Goal: Contribute content: Contribute content

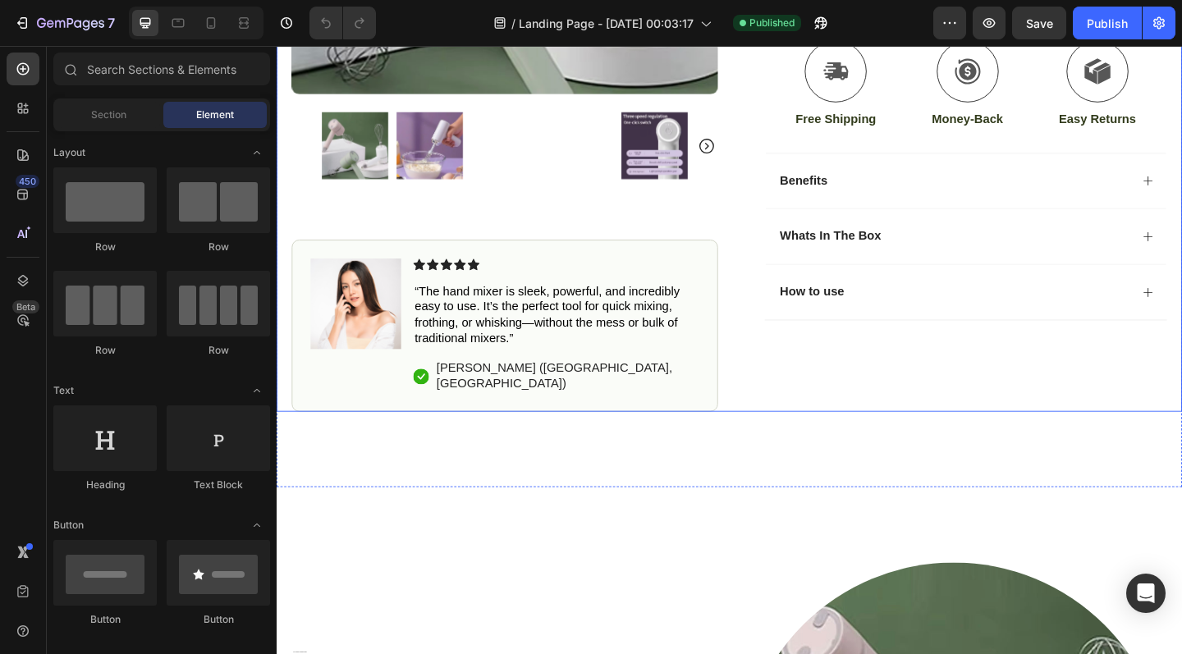
scroll to position [561, 0]
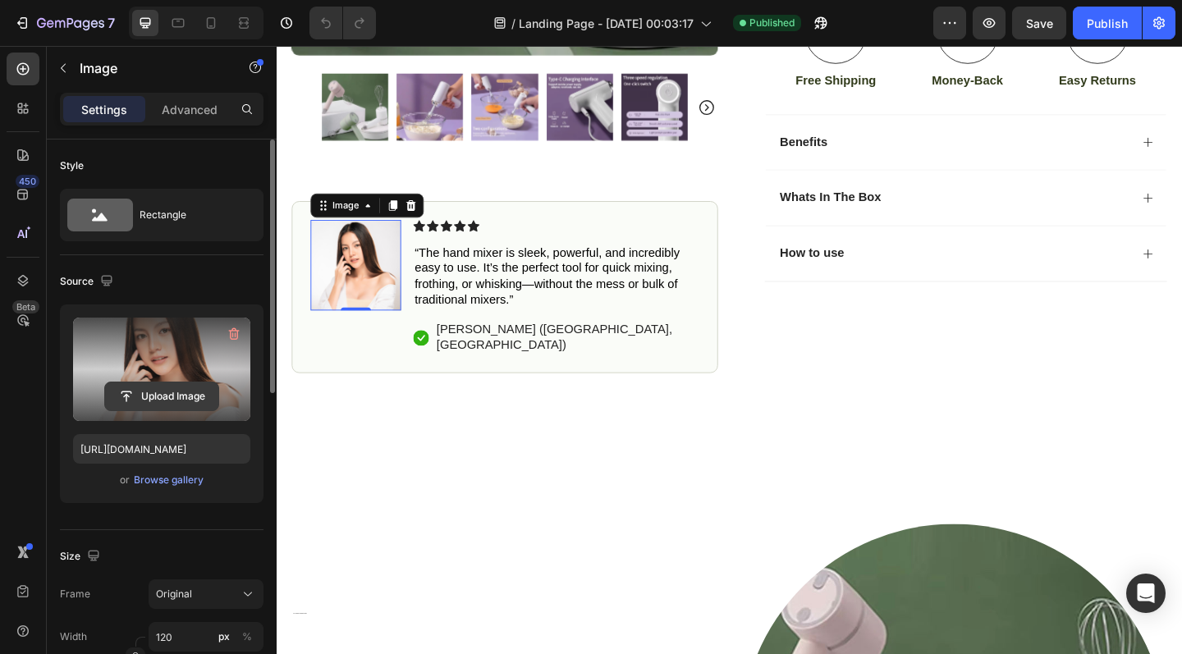
click at [175, 397] on input "file" at bounding box center [161, 396] width 113 height 28
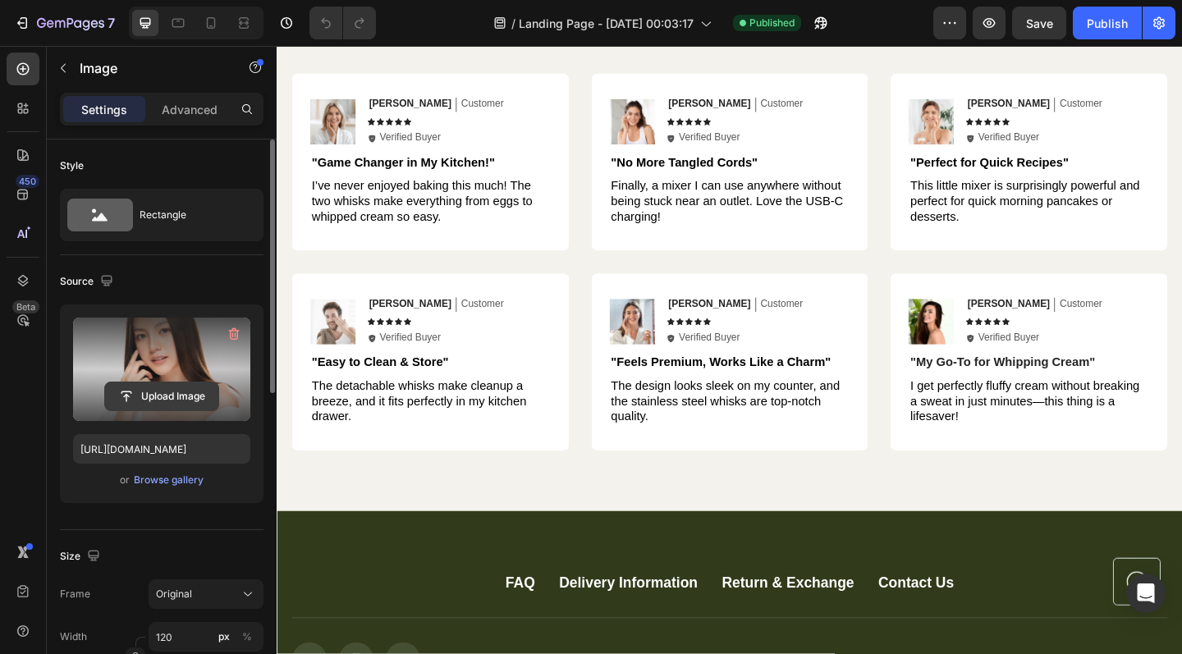
scroll to position [3818, 0]
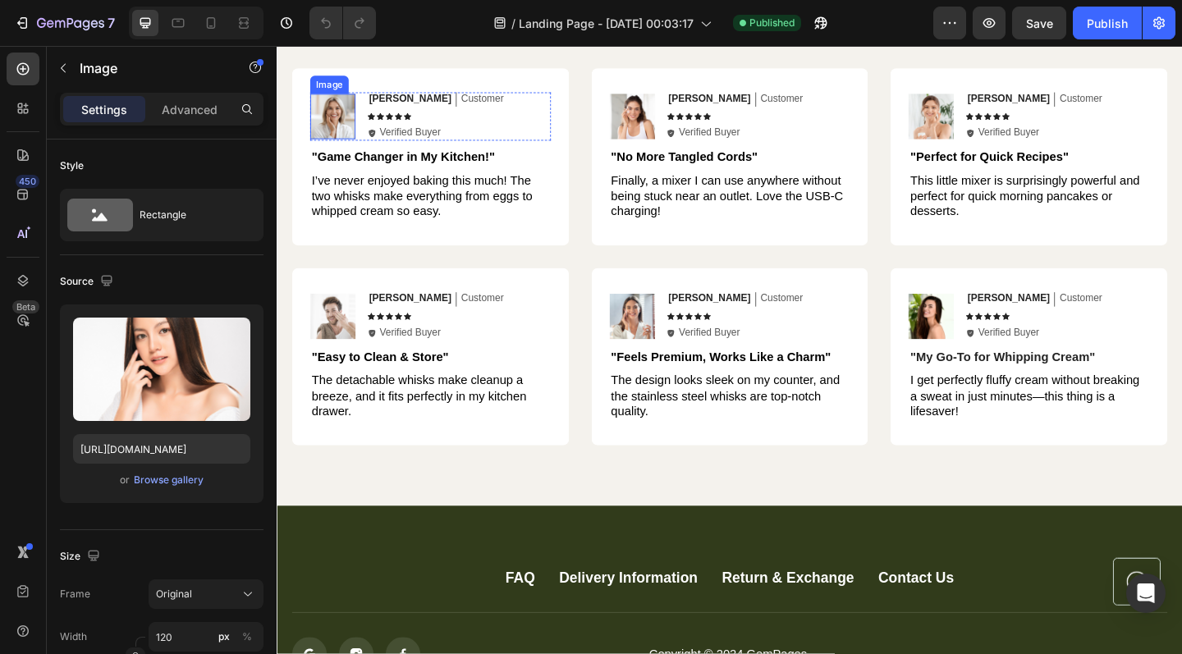
click at [345, 124] on img at bounding box center [337, 122] width 49 height 49
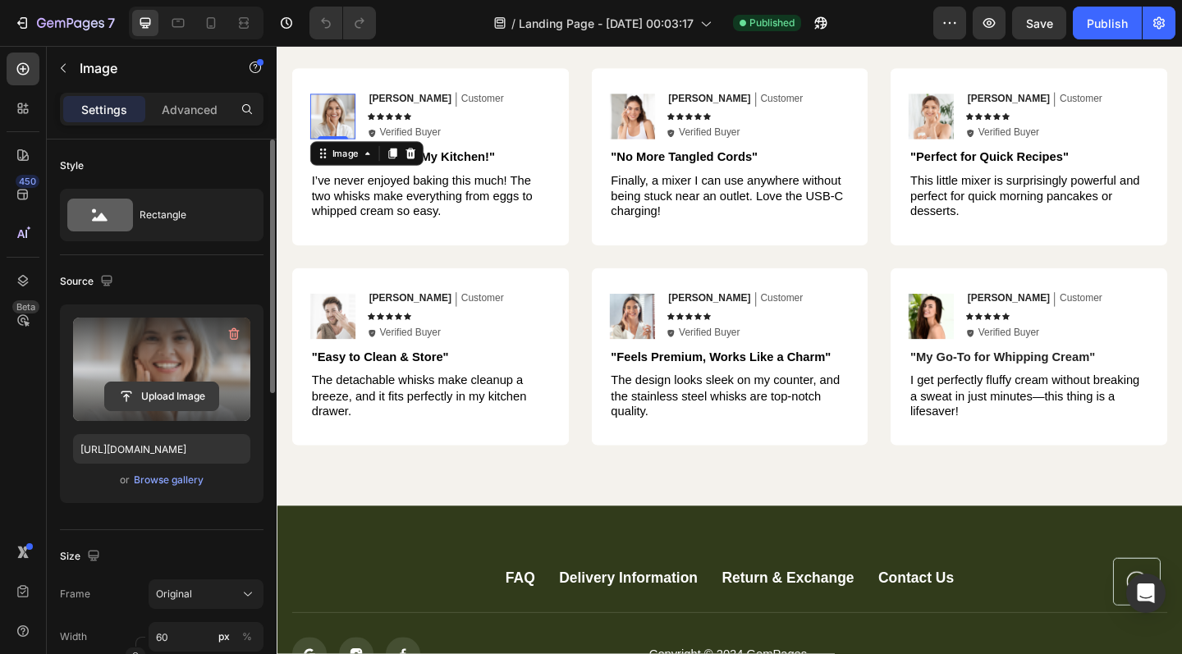
click at [163, 391] on input "file" at bounding box center [161, 396] width 113 height 28
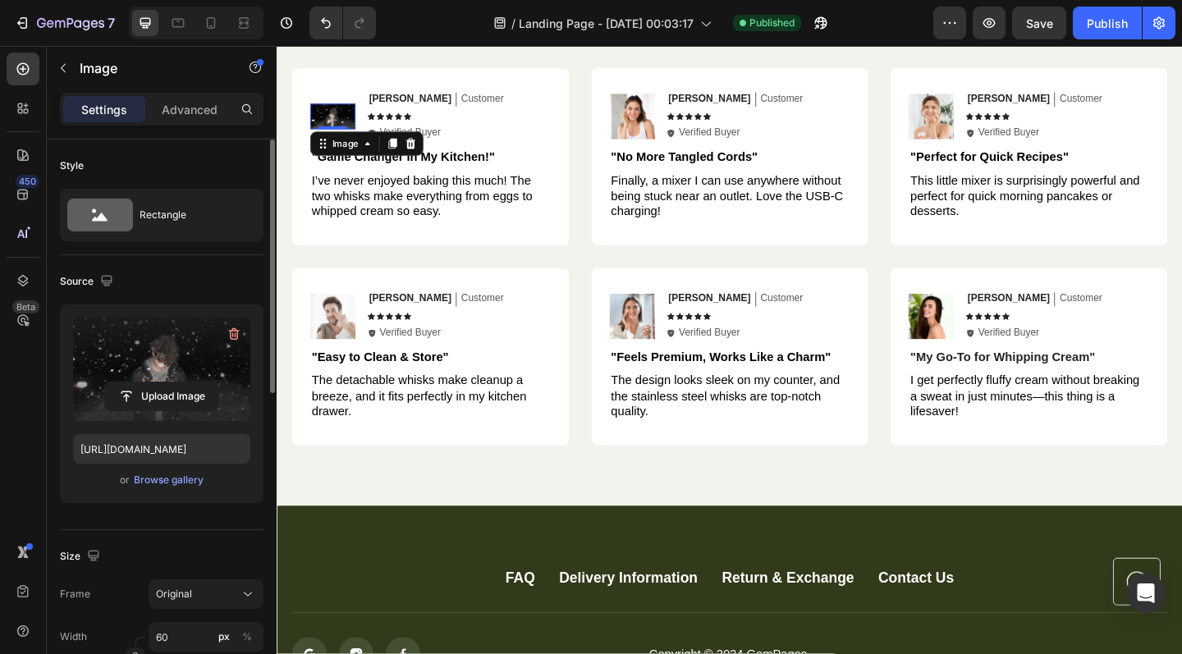
type input "[URL][DOMAIN_NAME]"
click at [370, 159] on div "Image" at bounding box center [351, 153] width 68 height 20
click at [508, 67] on div "Hear from Our Customers Heading Icon Icon Icon Icon Icon Icon List 2000+ Custom…" at bounding box center [769, 221] width 952 height 520
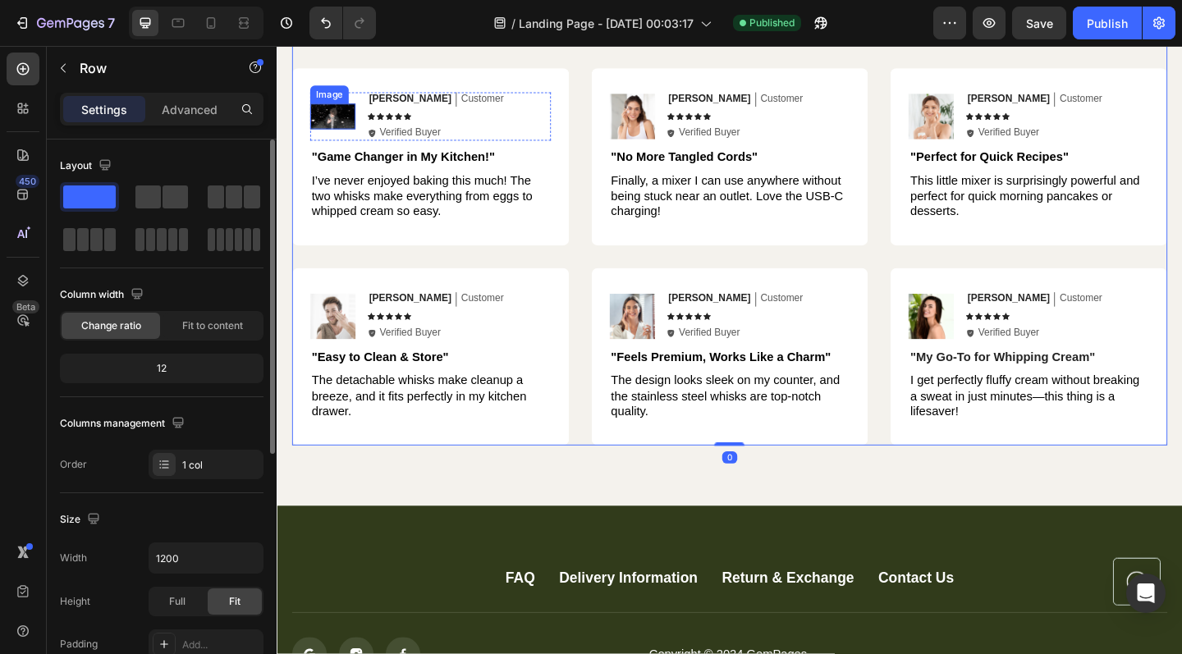
click at [348, 121] on img at bounding box center [337, 123] width 49 height 28
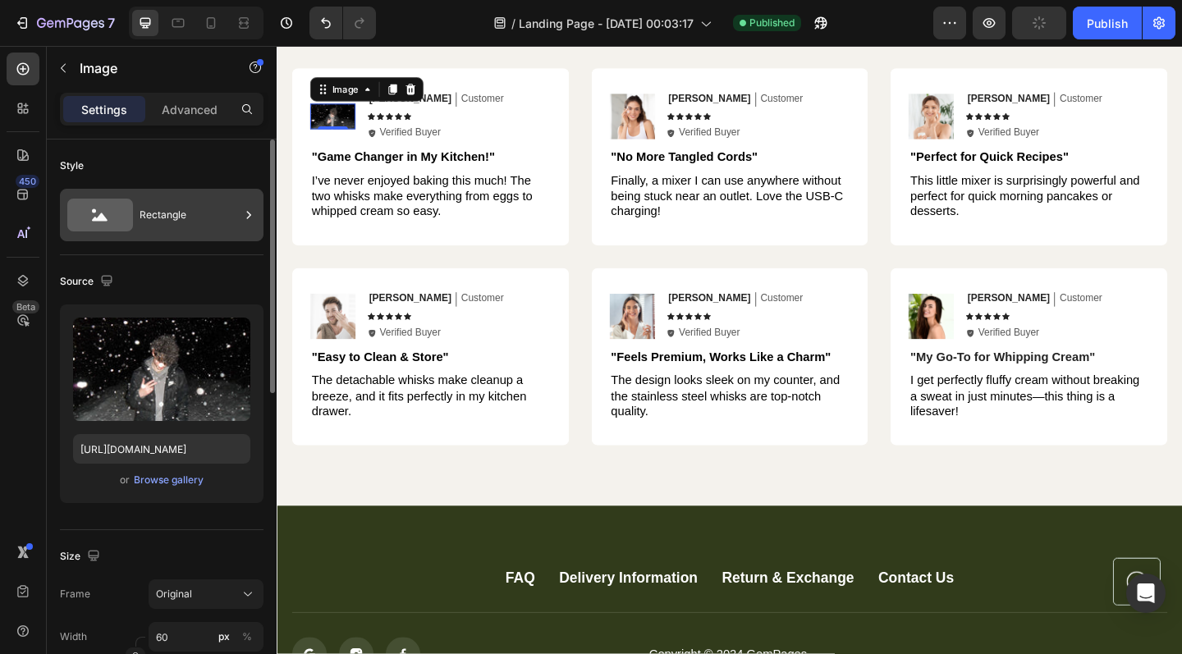
click at [158, 209] on div "Rectangle" at bounding box center [190, 215] width 100 height 38
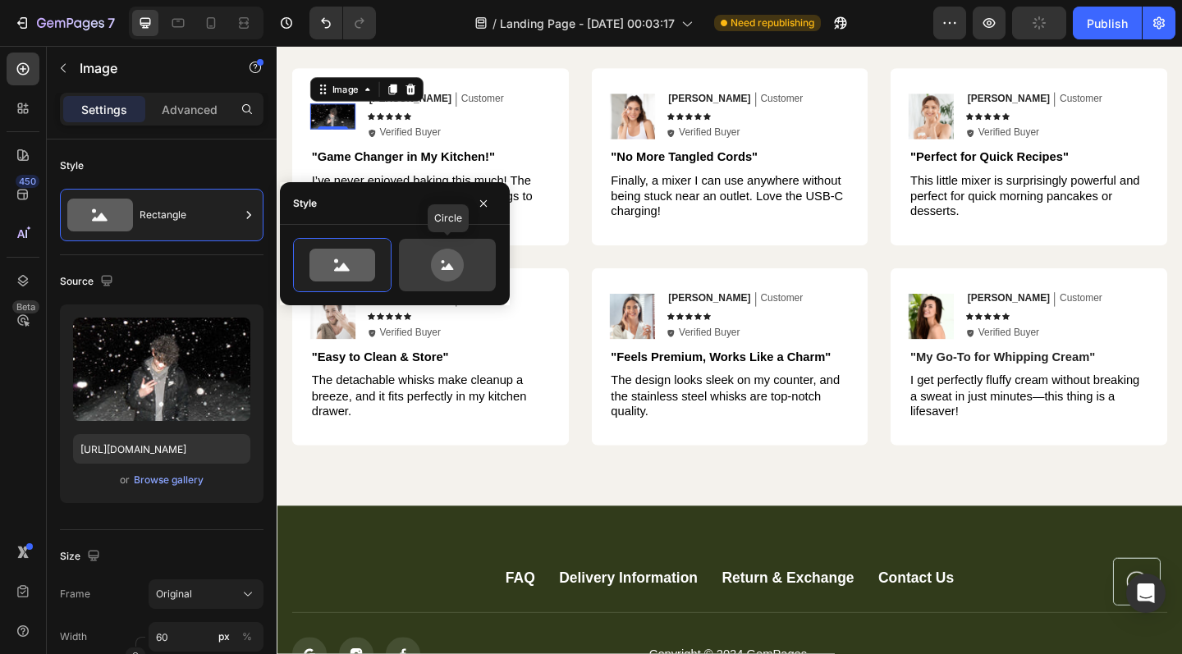
click at [451, 271] on icon at bounding box center [447, 265] width 33 height 33
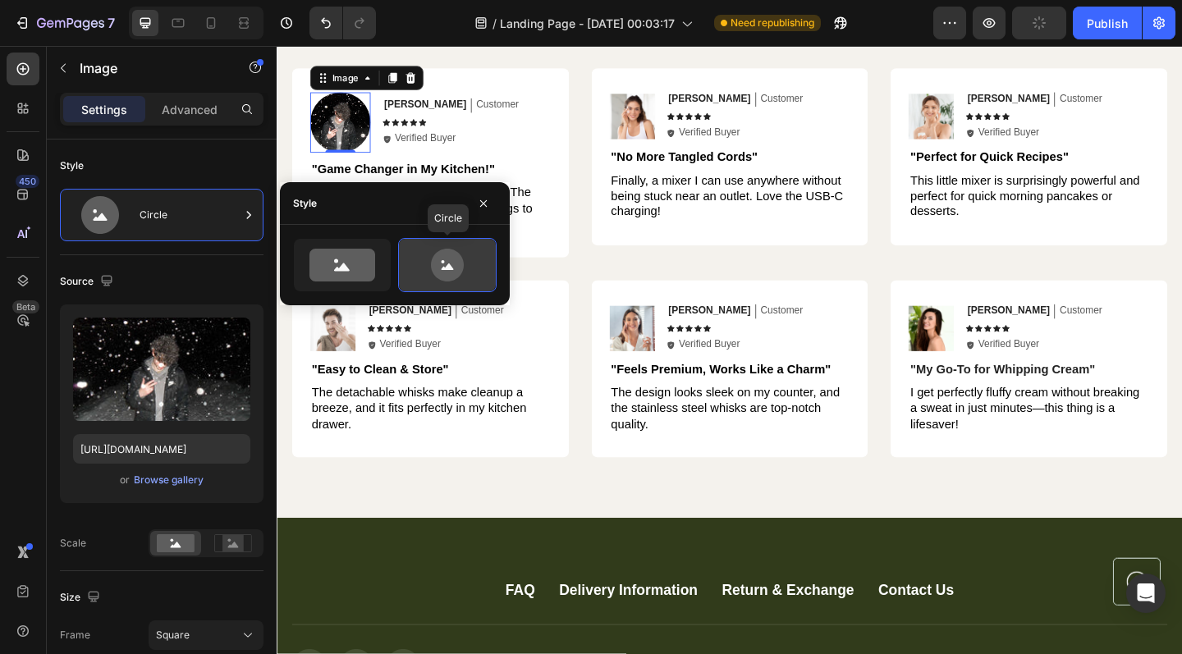
type input "80"
click at [416, 110] on p "[PERSON_NAME]" at bounding box center [437, 110] width 89 height 14
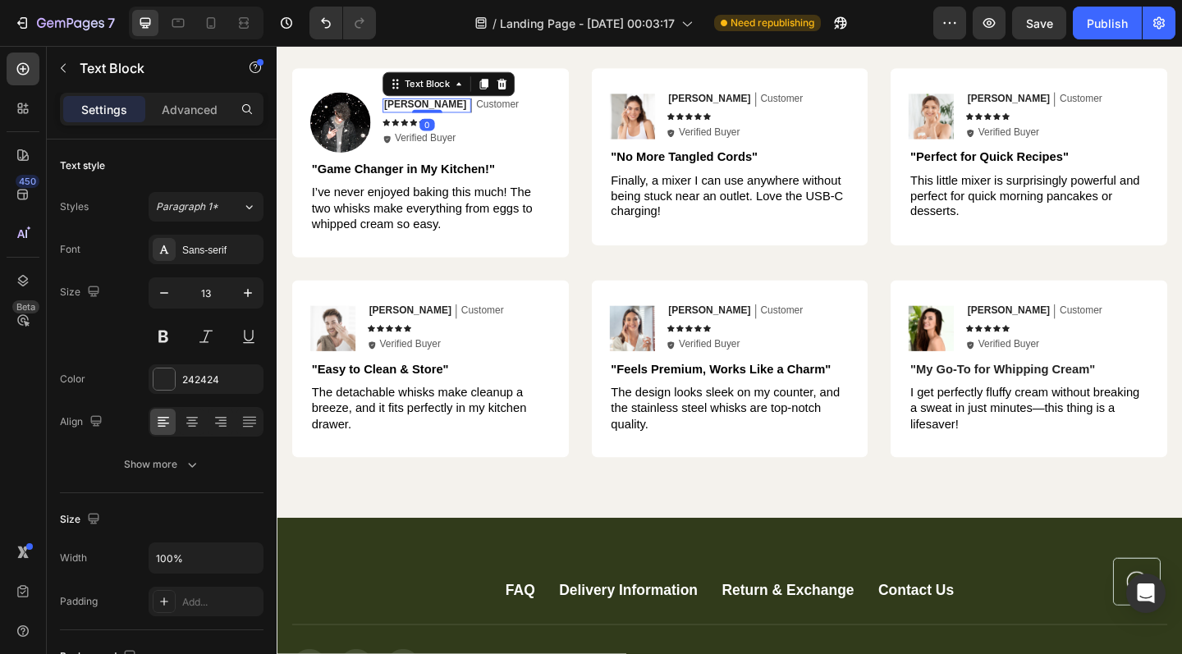
click at [423, 110] on div "[PERSON_NAME]" at bounding box center [437, 111] width 93 height 16
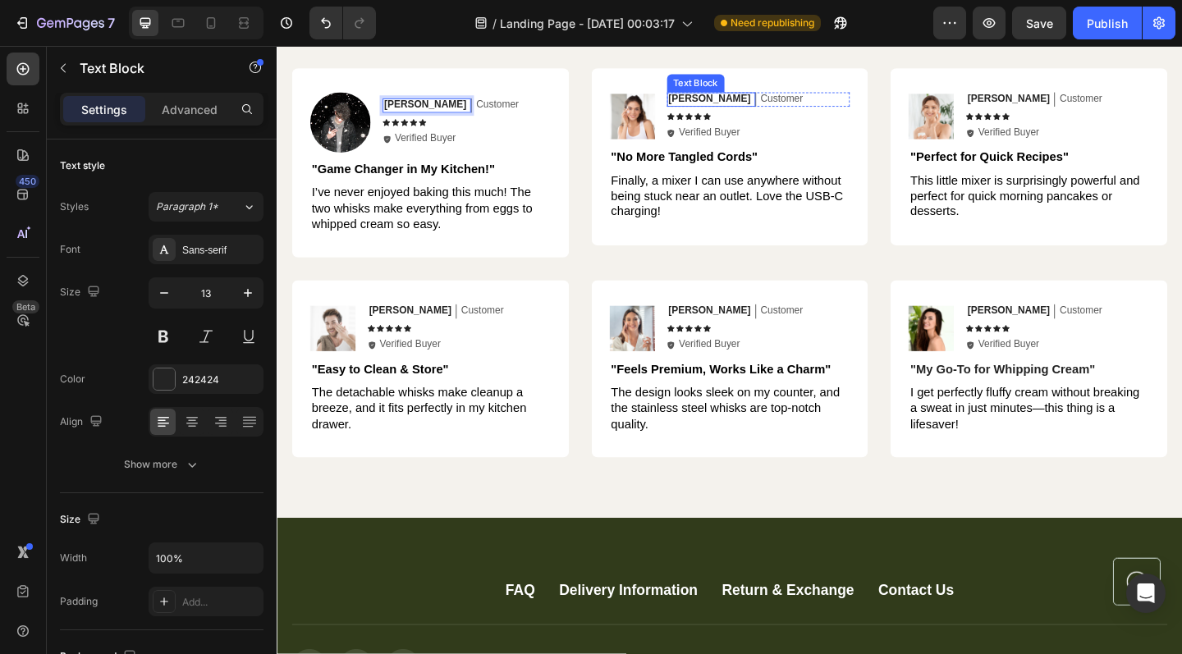
click at [716, 99] on p "[PERSON_NAME]" at bounding box center [746, 104] width 89 height 14
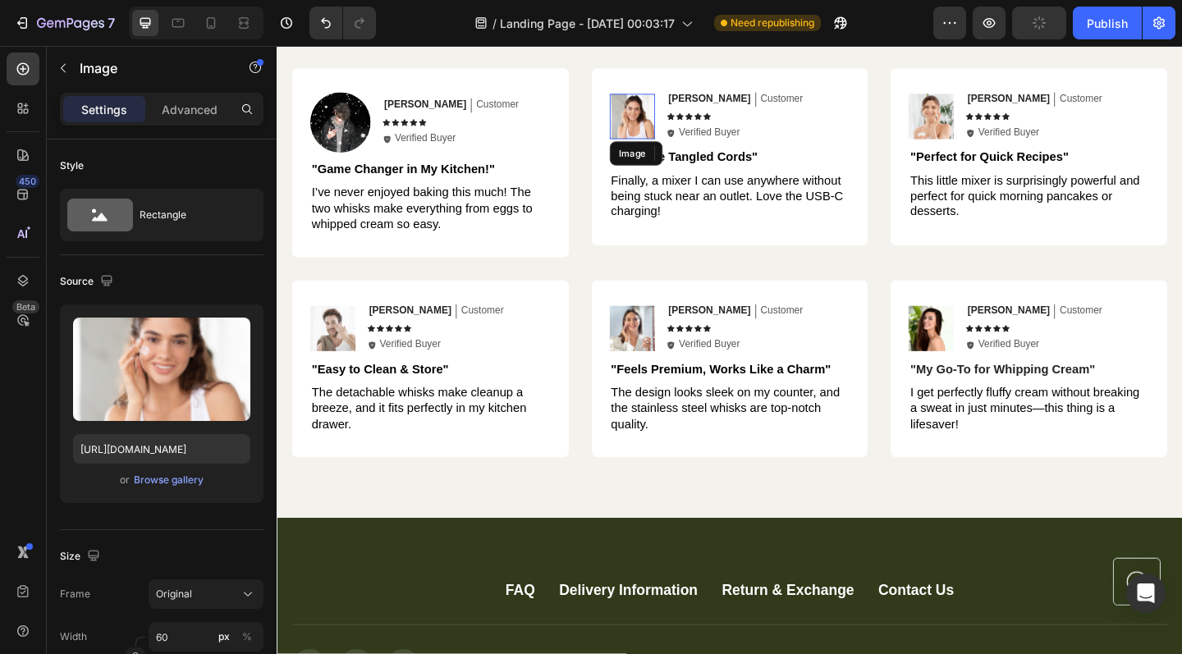
click at [677, 114] on img at bounding box center [662, 122] width 49 height 49
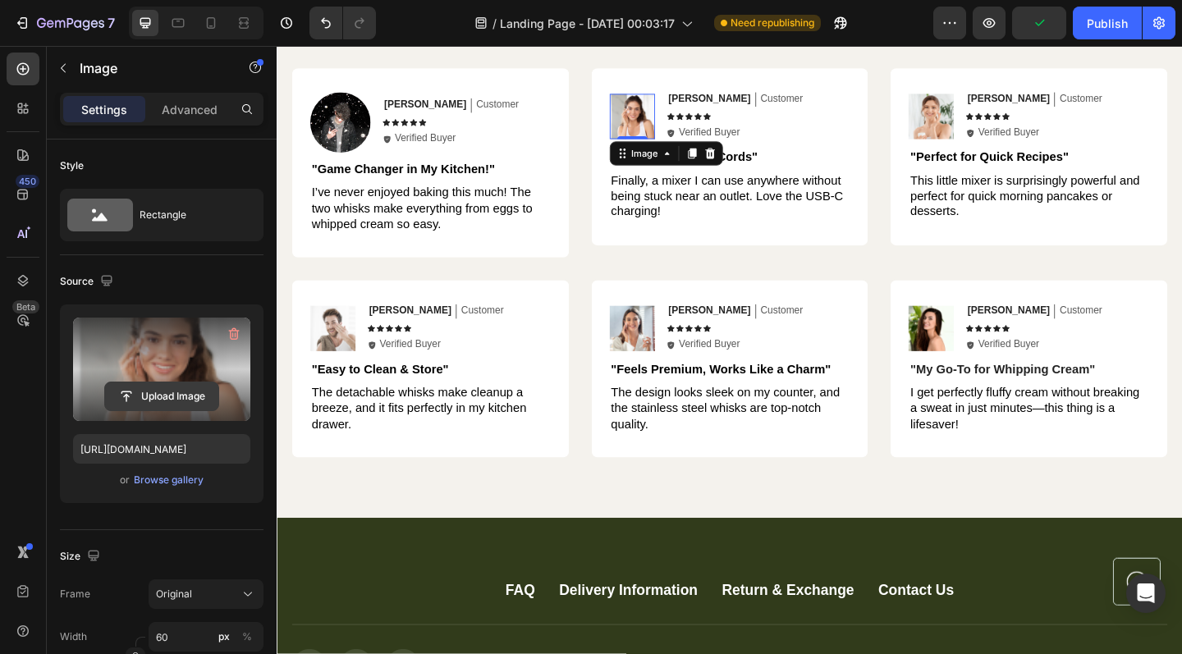
click at [152, 390] on input "file" at bounding box center [161, 396] width 113 height 28
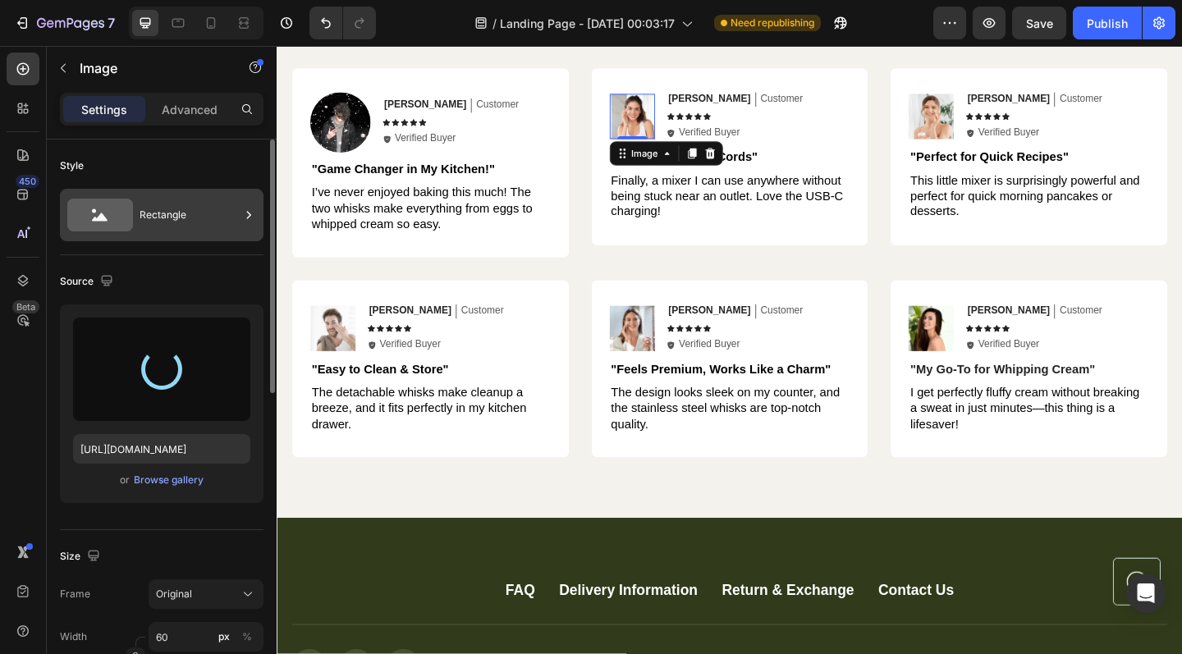
click at [143, 217] on div "Rectangle" at bounding box center [190, 215] width 100 height 38
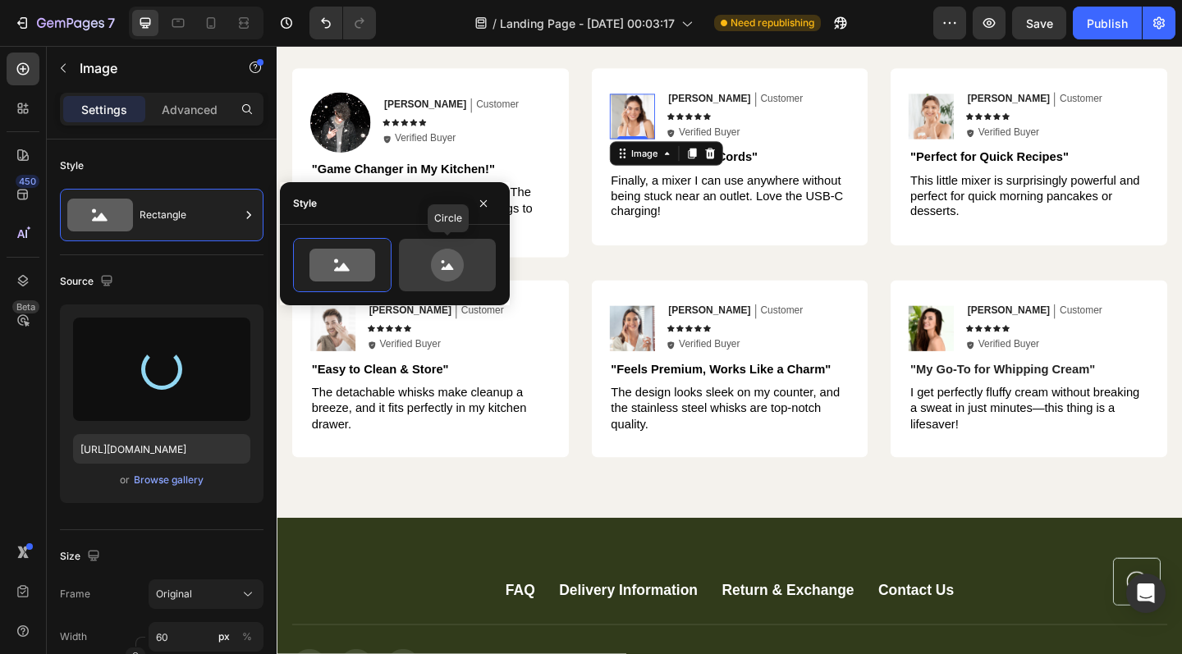
click at [440, 276] on icon at bounding box center [447, 265] width 33 height 33
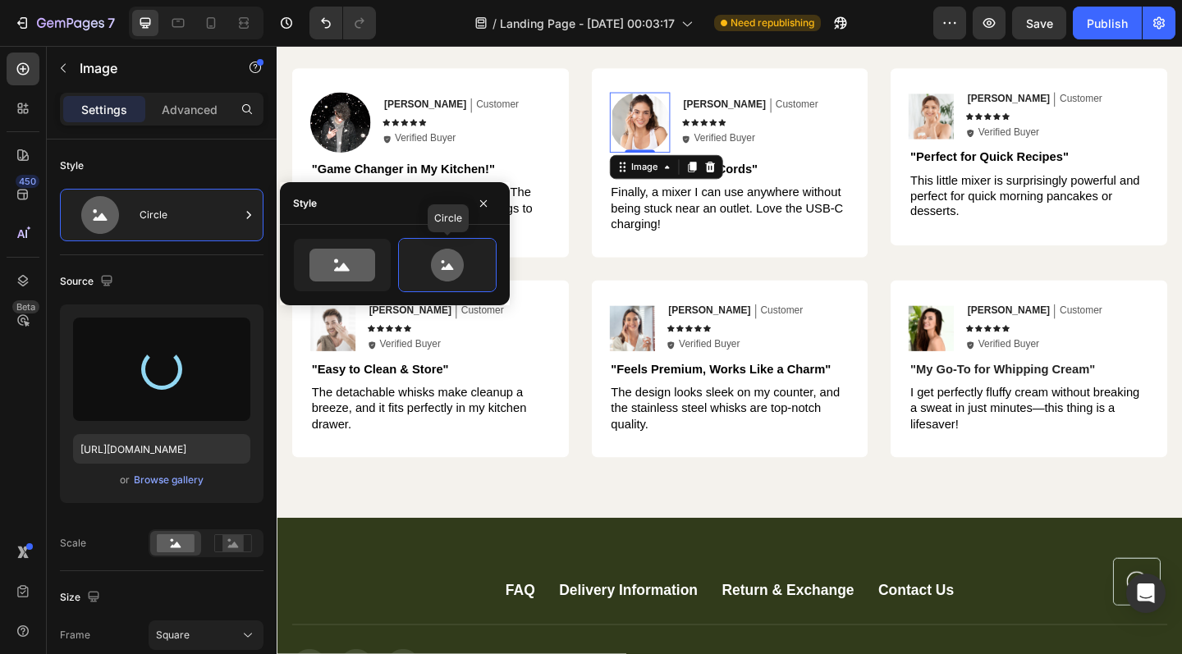
type input "80"
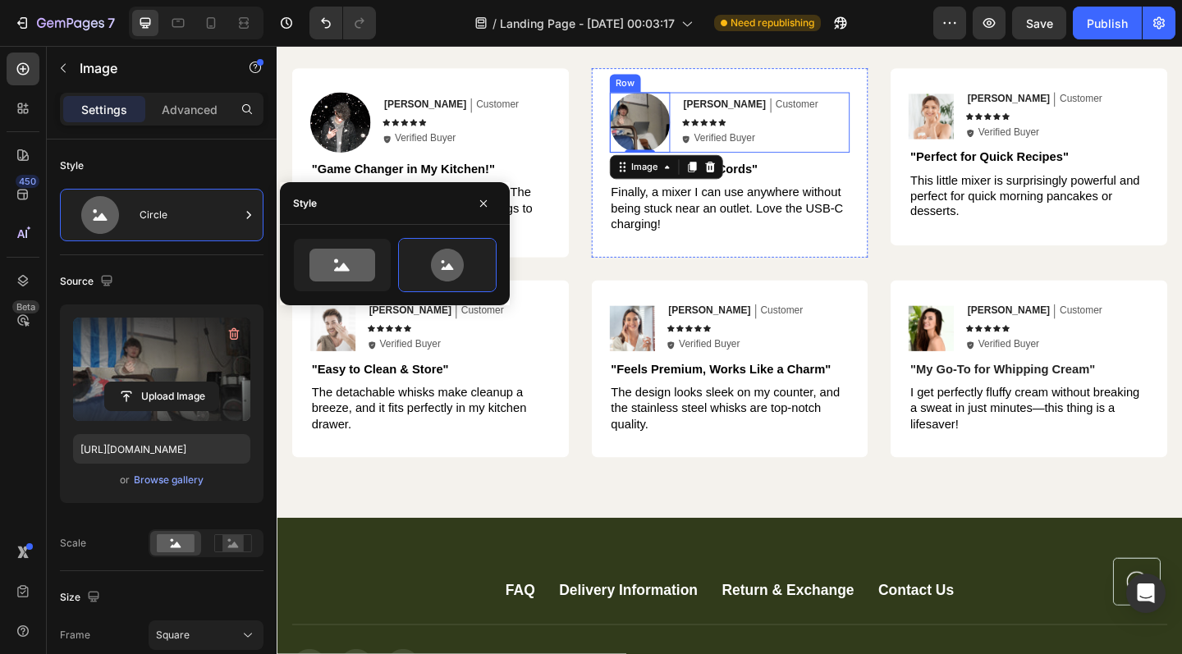
type input "[URL][DOMAIN_NAME]"
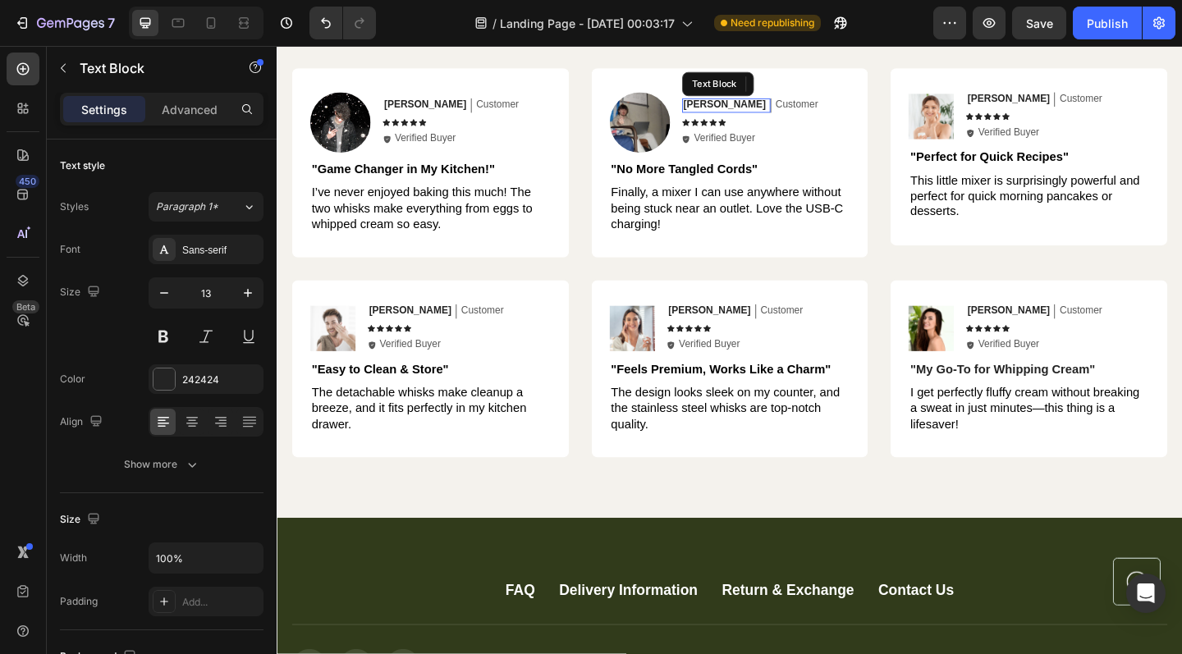
click at [742, 109] on p "[PERSON_NAME]" at bounding box center [763, 110] width 89 height 14
click at [746, 109] on p "[PERSON_NAME]" at bounding box center [763, 110] width 89 height 14
click at [988, 125] on img at bounding box center [987, 122] width 49 height 49
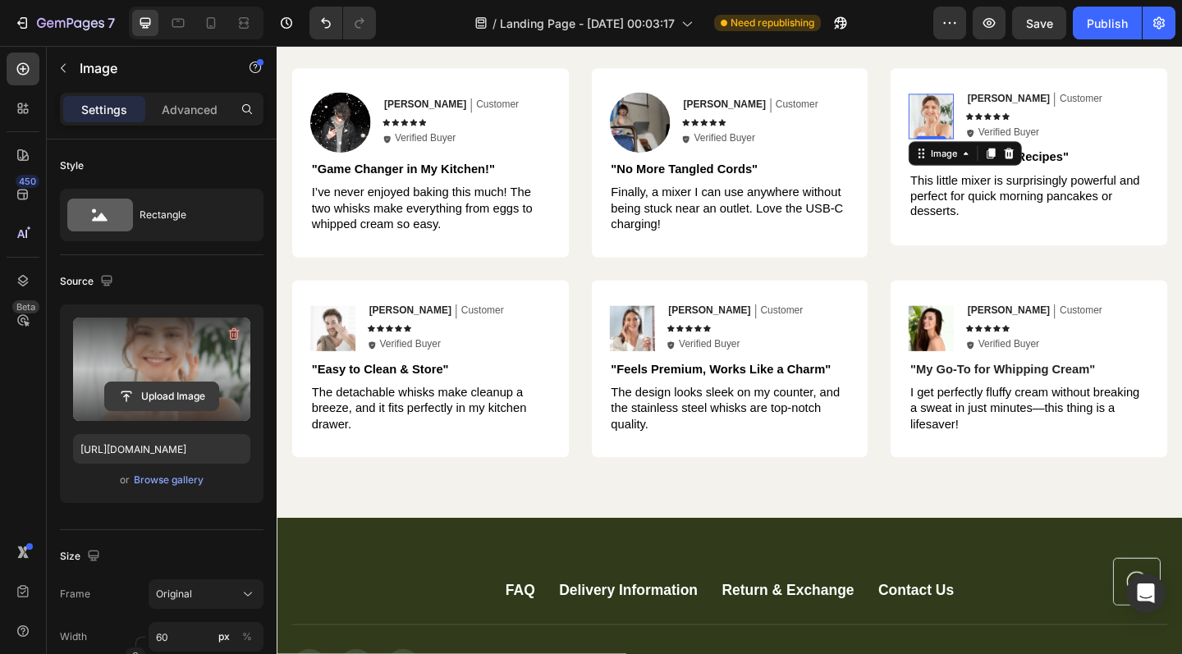
click at [180, 392] on input "file" at bounding box center [161, 396] width 113 height 28
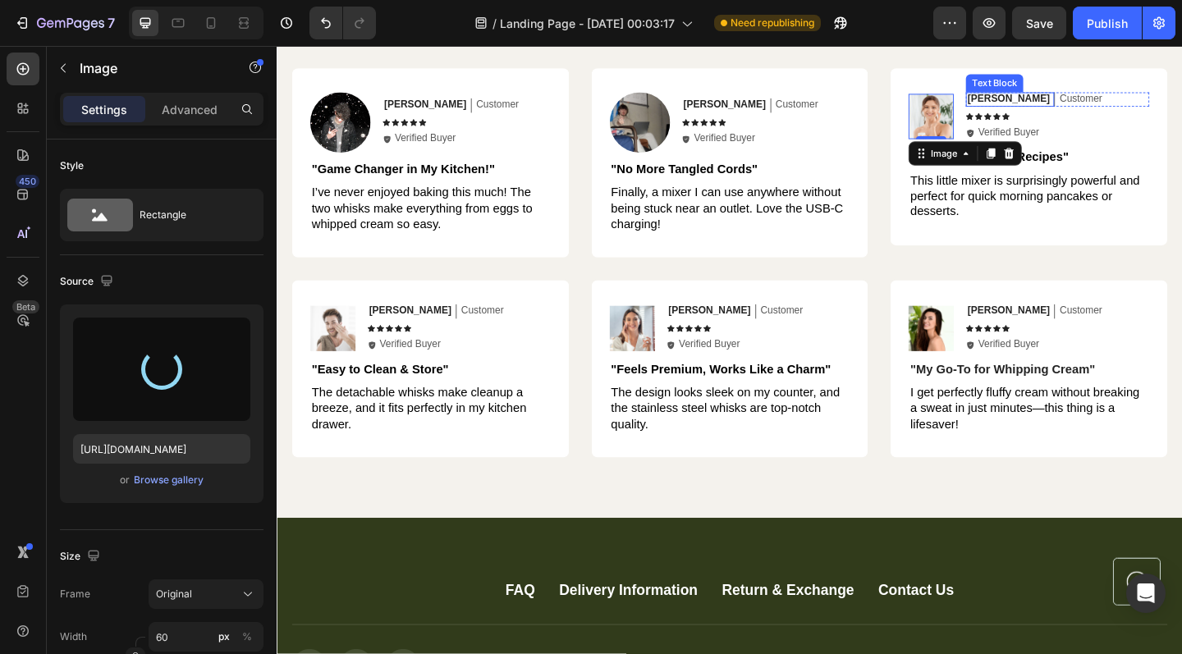
click at [1045, 100] on p "[PERSON_NAME]" at bounding box center [1071, 104] width 89 height 14
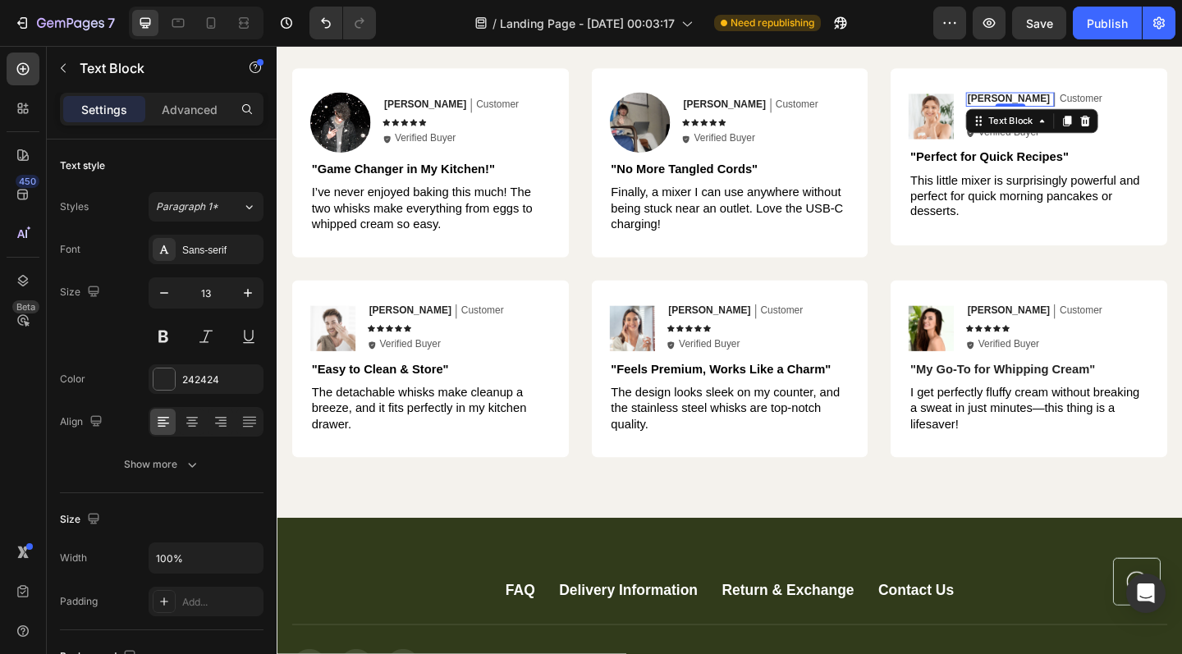
click at [1055, 101] on p "[PERSON_NAME]" at bounding box center [1071, 104] width 89 height 14
click at [990, 115] on img at bounding box center [987, 122] width 49 height 49
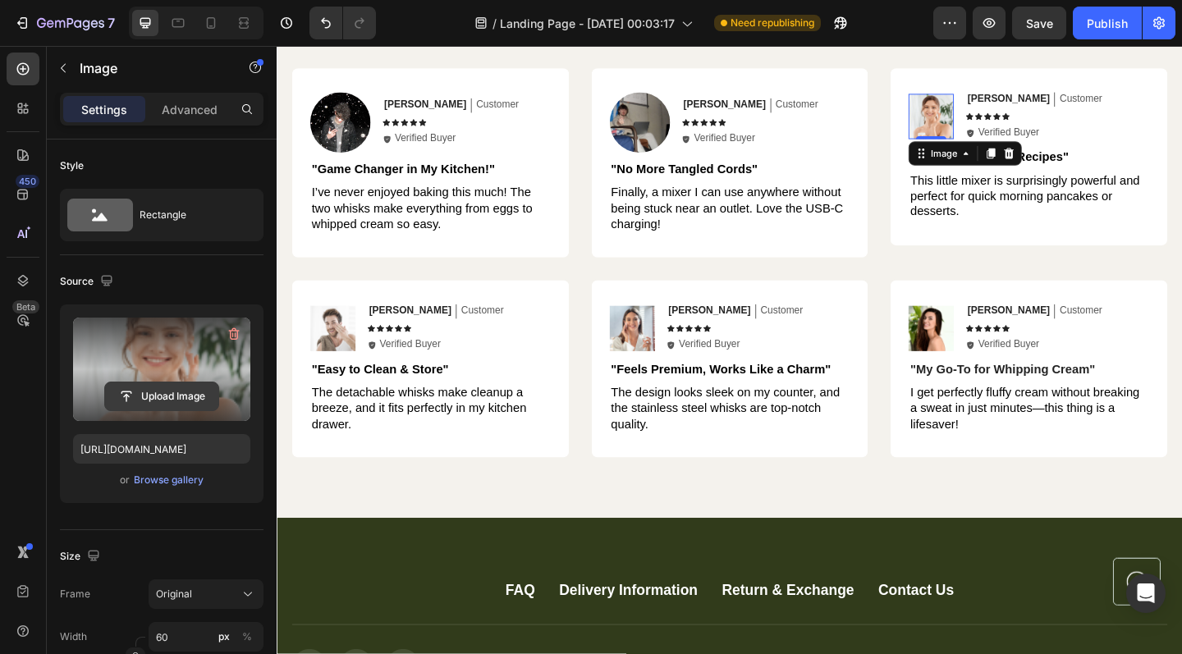
click at [163, 389] on input "file" at bounding box center [161, 396] width 113 height 28
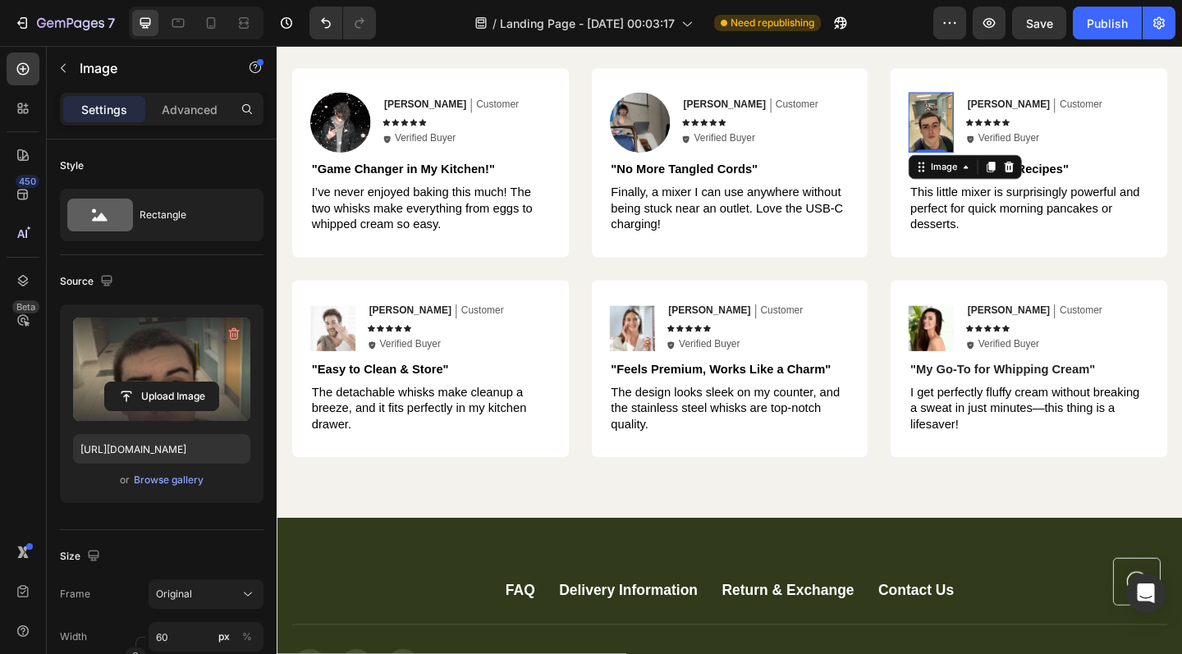
type input "[URL][DOMAIN_NAME]"
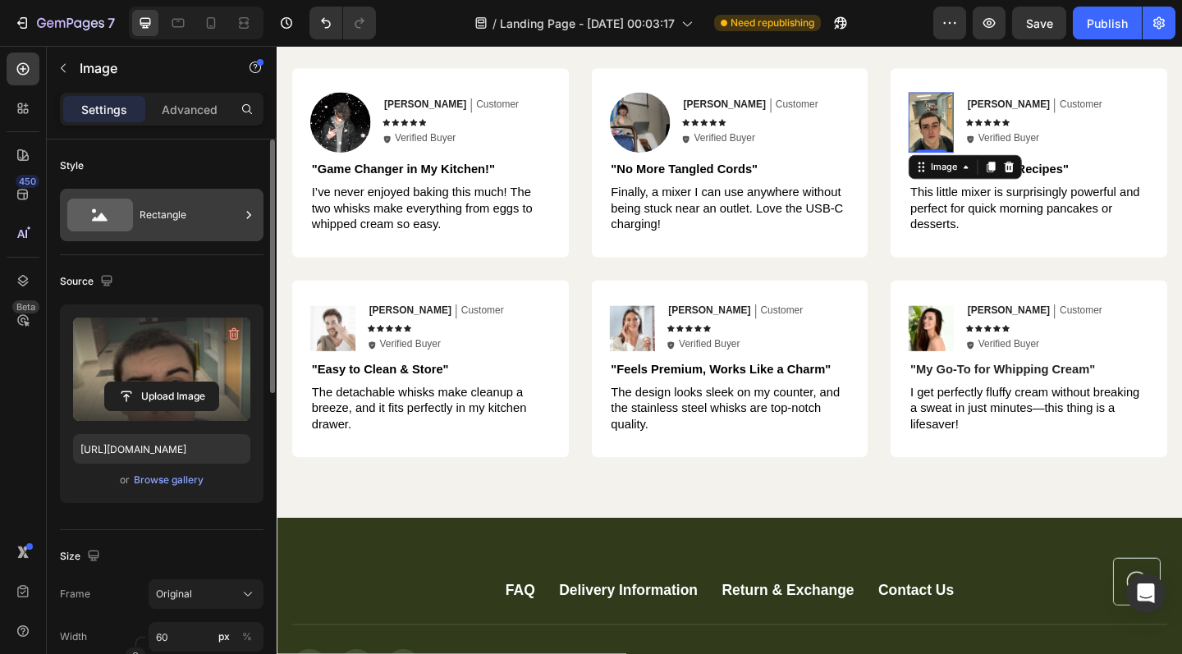
click at [136, 213] on div "Rectangle" at bounding box center [162, 215] width 204 height 53
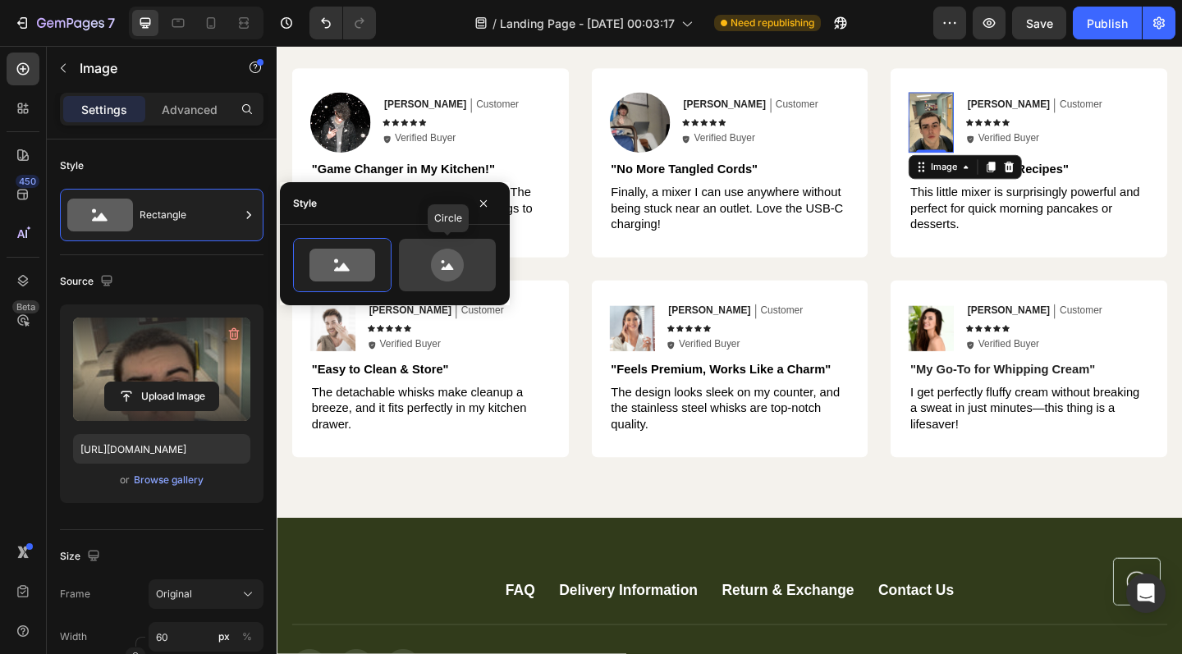
click at [480, 254] on icon at bounding box center [447, 265] width 77 height 33
type input "80"
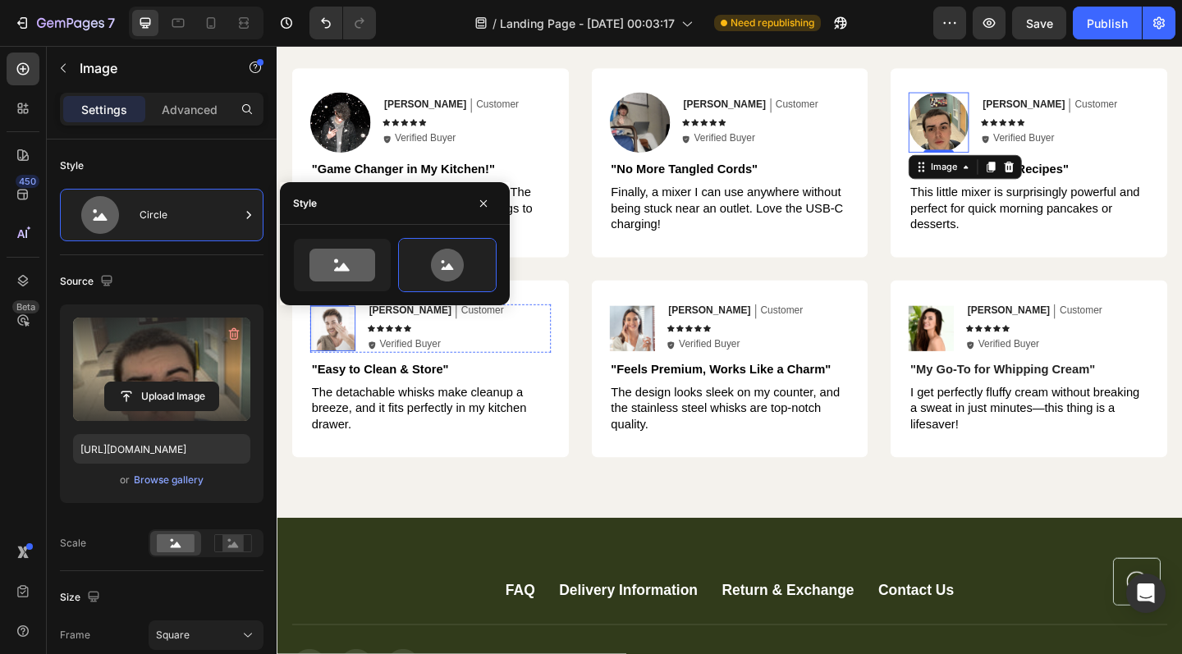
click at [346, 359] on img at bounding box center [337, 353] width 49 height 49
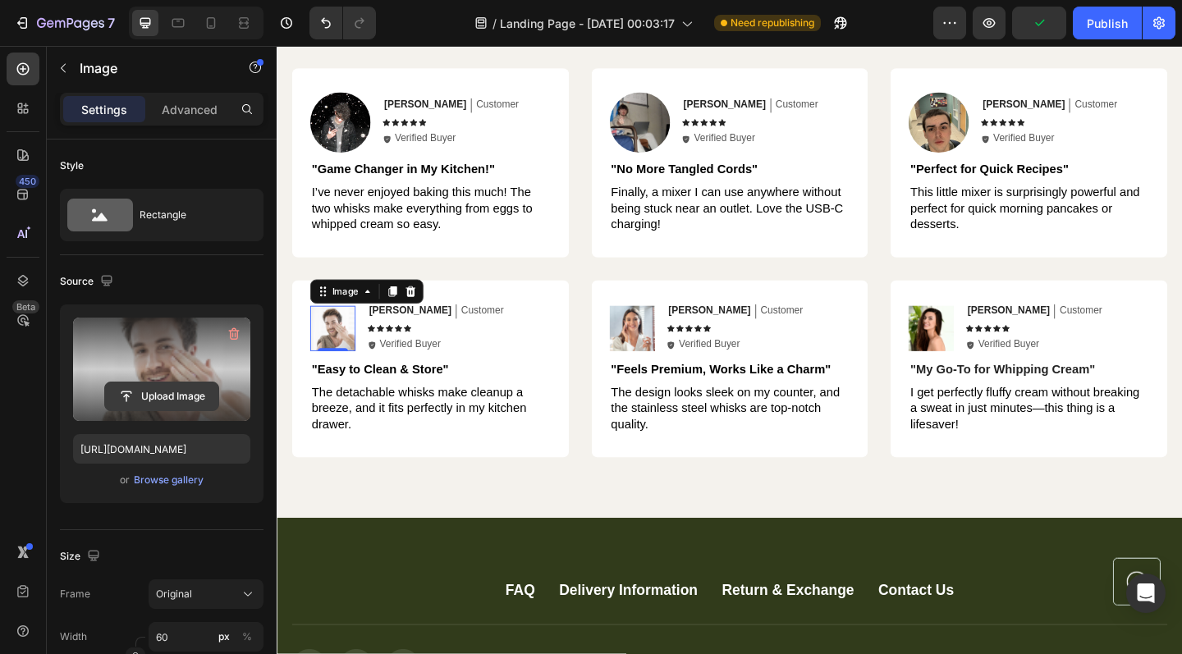
click at [171, 399] on input "file" at bounding box center [161, 396] width 113 height 28
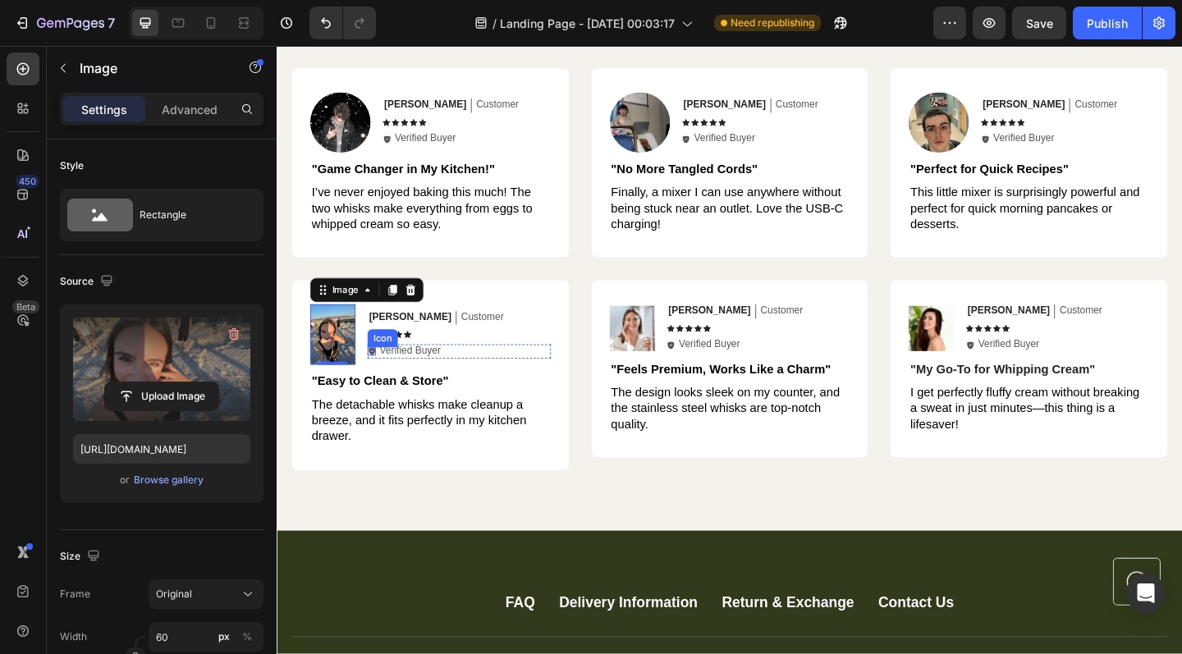
type input "[URL][DOMAIN_NAME]"
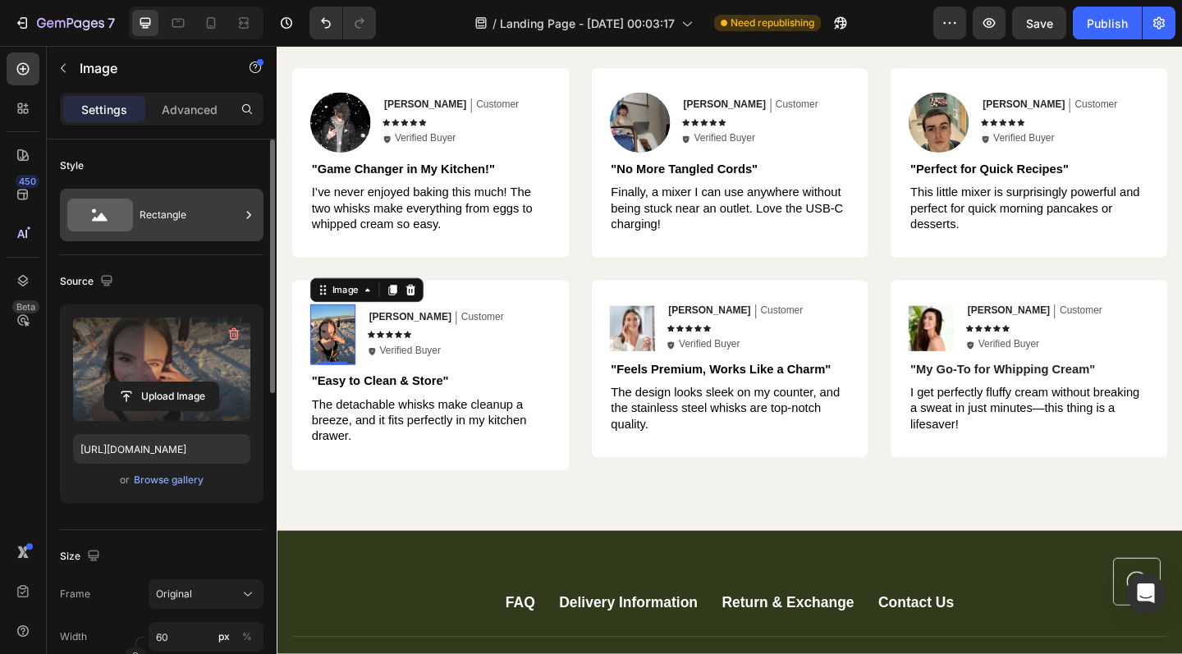
click at [199, 226] on div "Rectangle" at bounding box center [190, 215] width 100 height 38
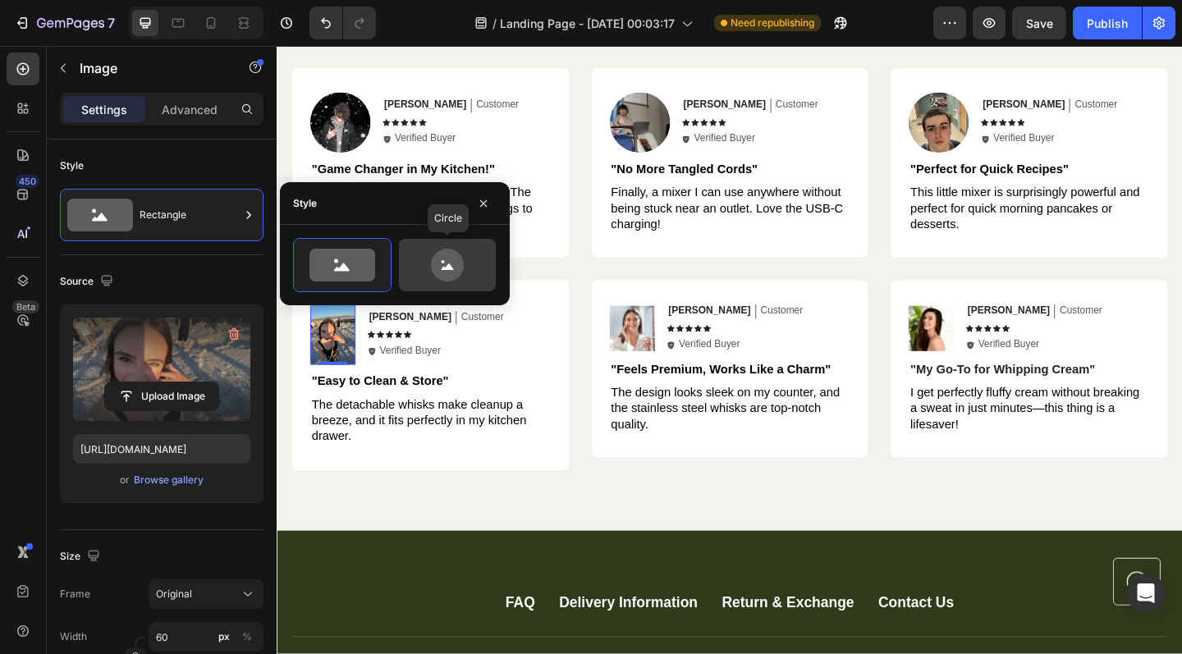
click at [414, 253] on icon at bounding box center [447, 265] width 77 height 33
type input "80"
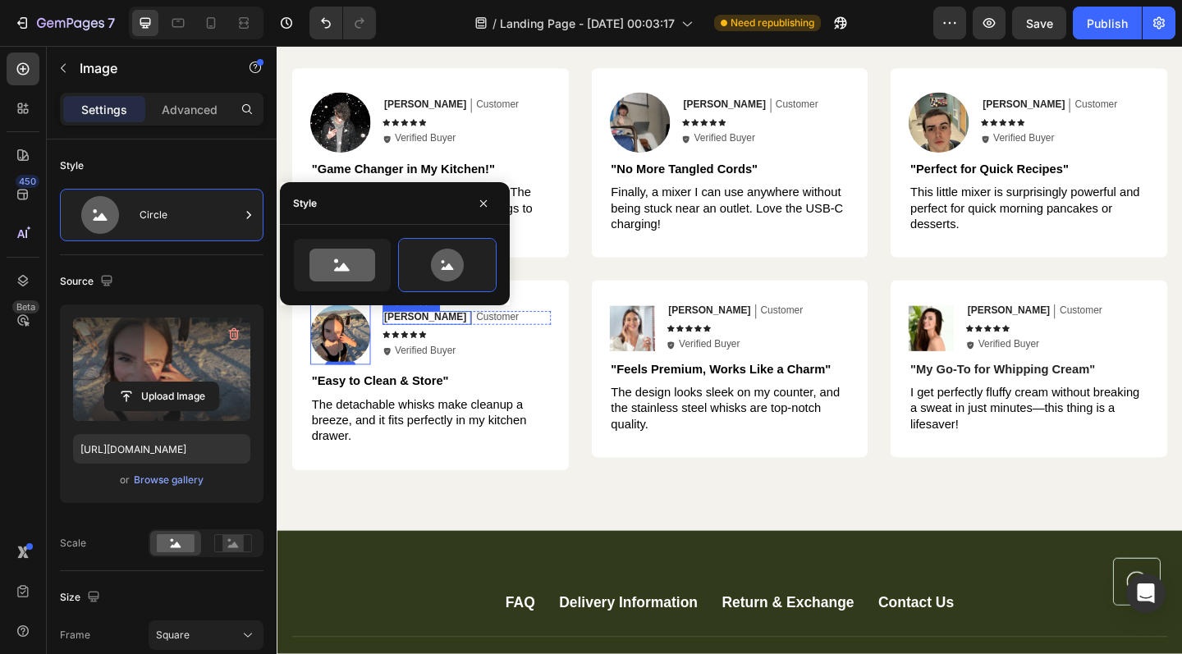
click at [416, 339] on p "[PERSON_NAME]" at bounding box center [437, 342] width 89 height 14
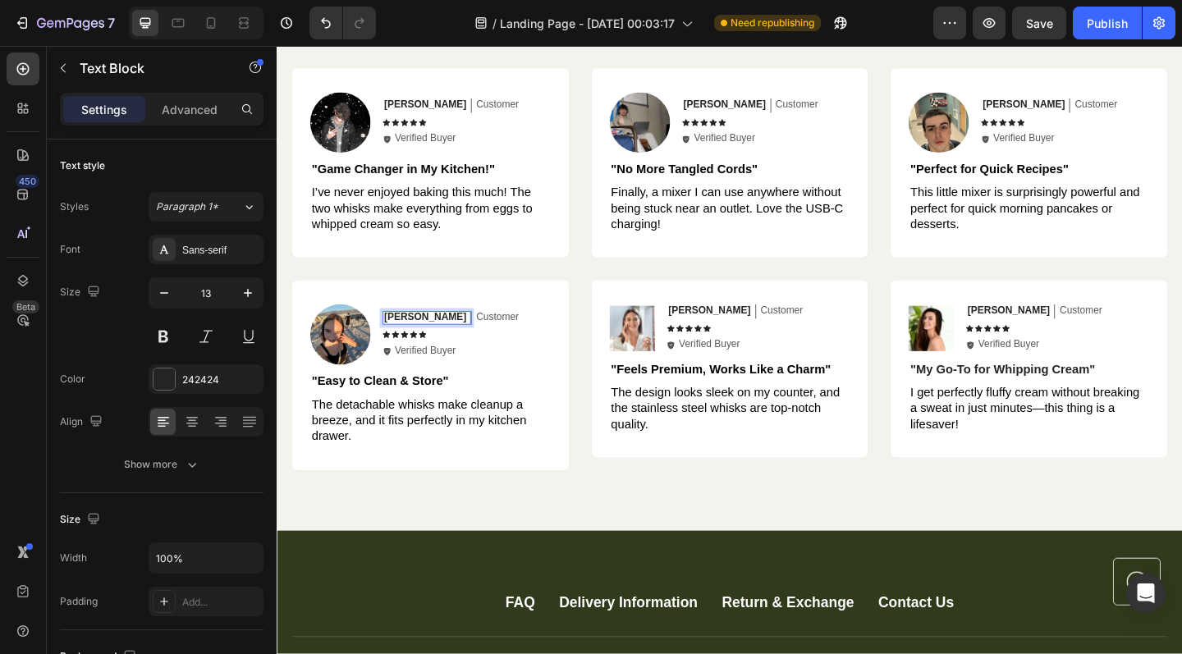
click at [428, 338] on p "[PERSON_NAME]" at bounding box center [437, 342] width 89 height 14
click at [432, 338] on div "[PERSON_NAME]" at bounding box center [437, 343] width 93 height 16
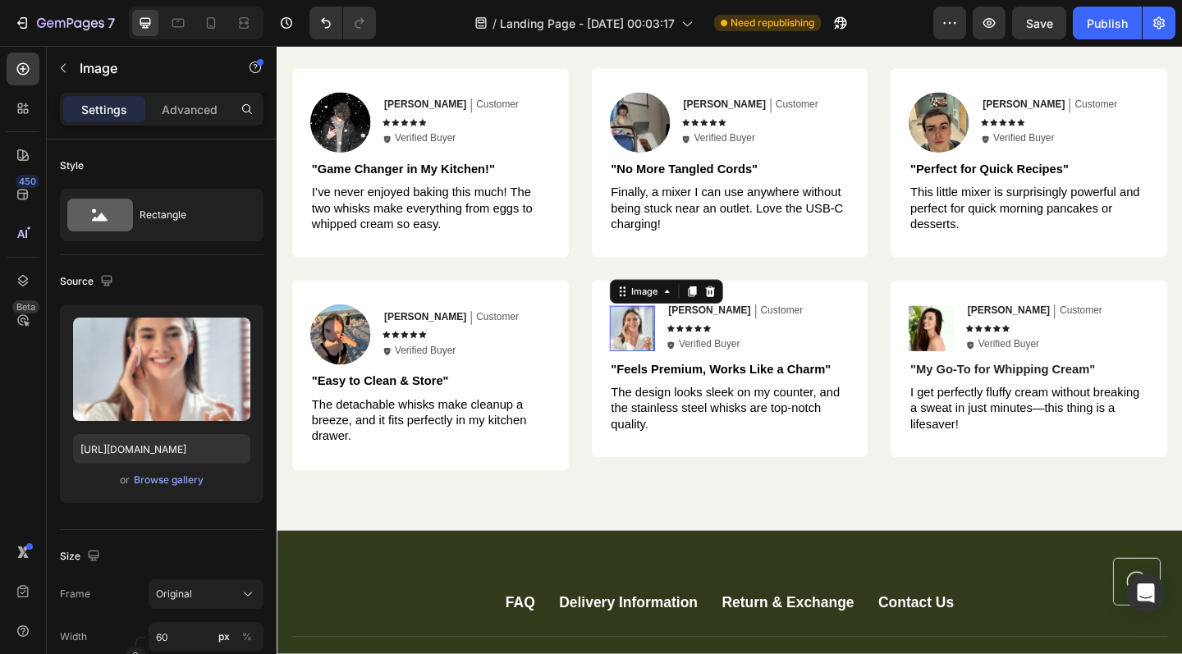
click at [679, 343] on img at bounding box center [662, 353] width 49 height 49
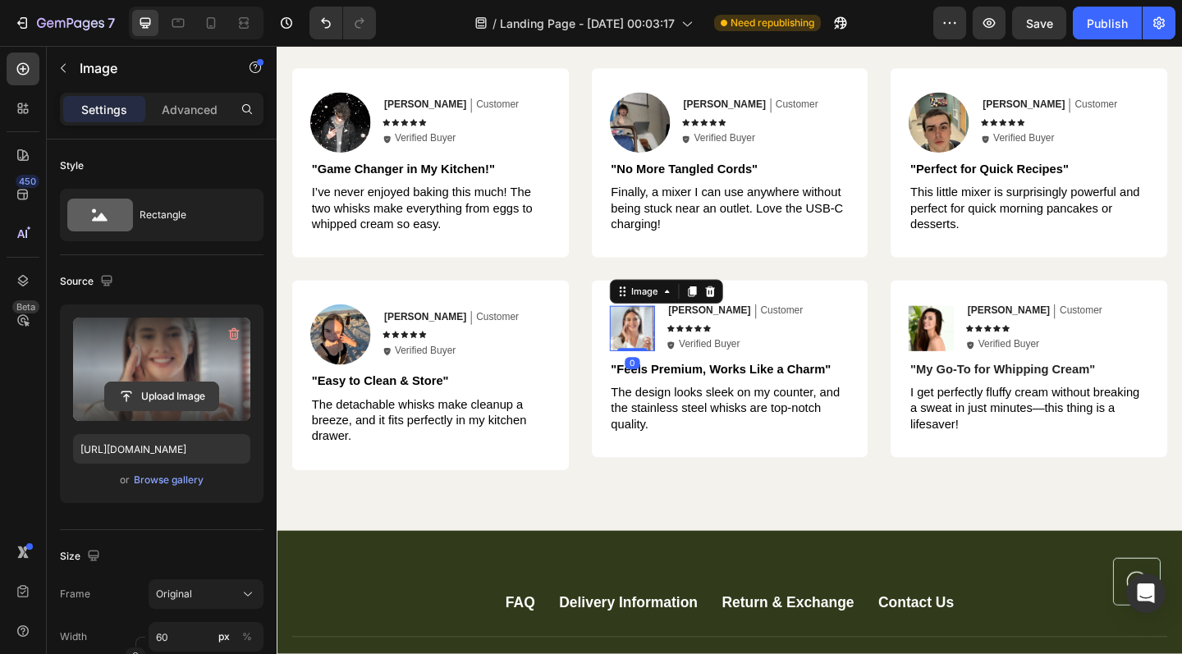
click at [167, 388] on input "file" at bounding box center [161, 396] width 113 height 28
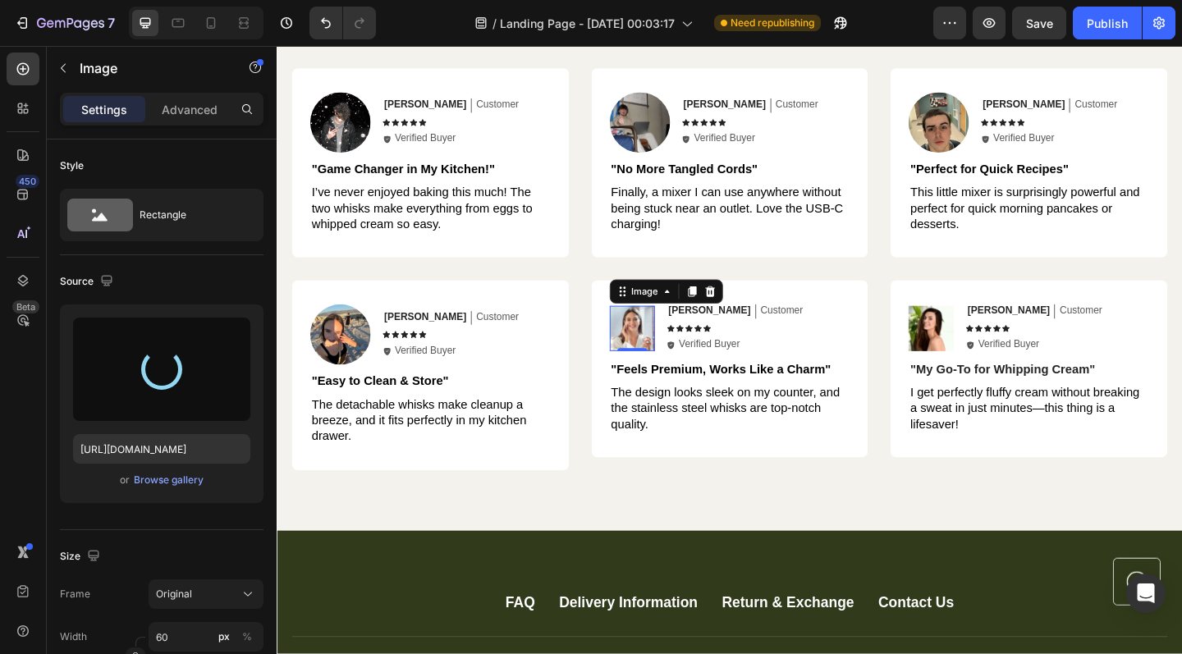
type input "[URL][DOMAIN_NAME]"
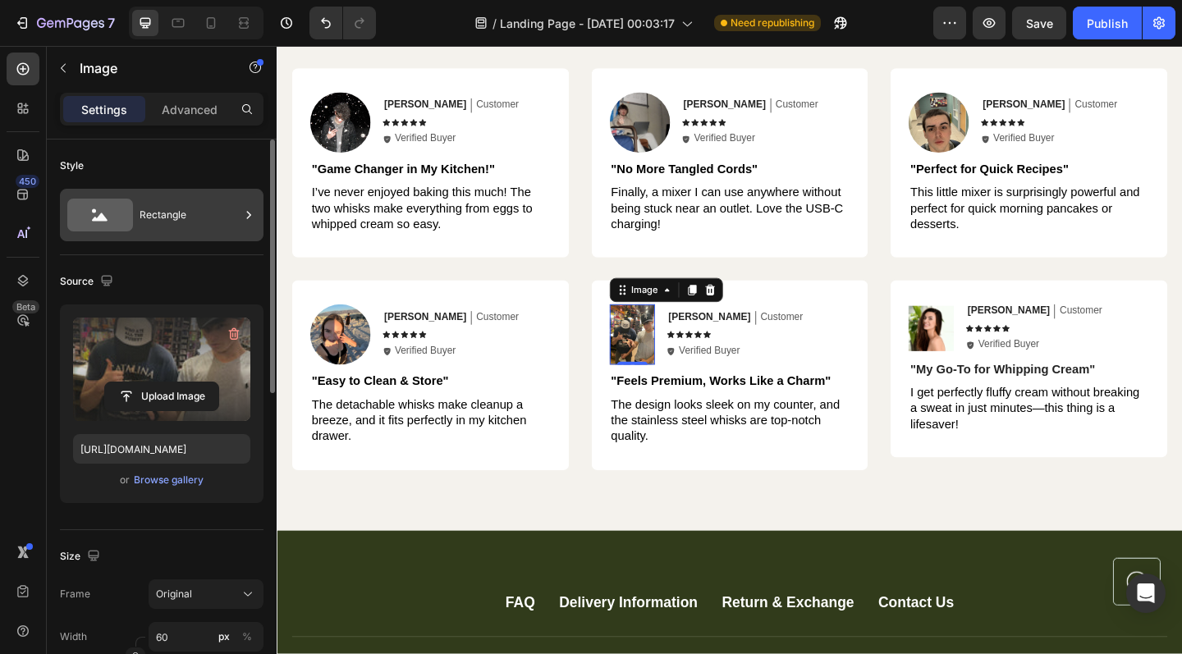
click at [220, 204] on div "Rectangle" at bounding box center [190, 215] width 100 height 38
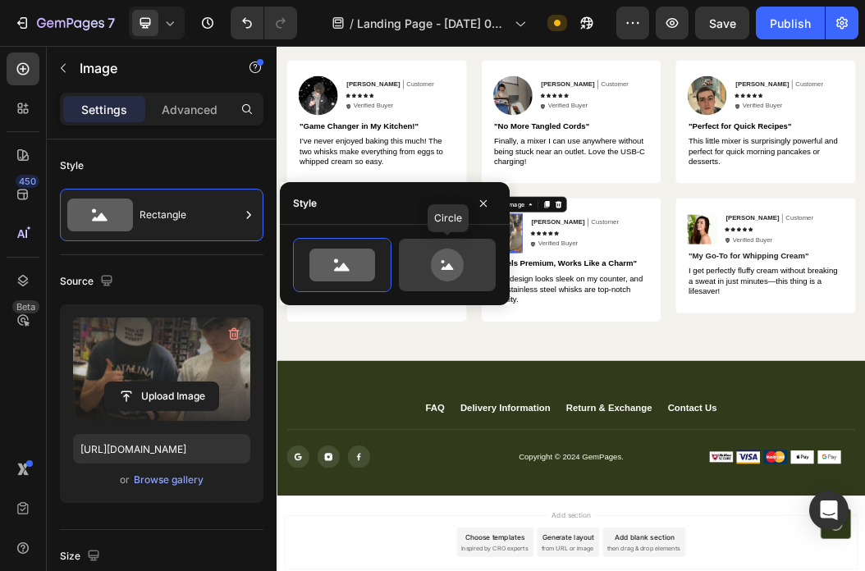
click at [445, 259] on icon at bounding box center [447, 265] width 33 height 33
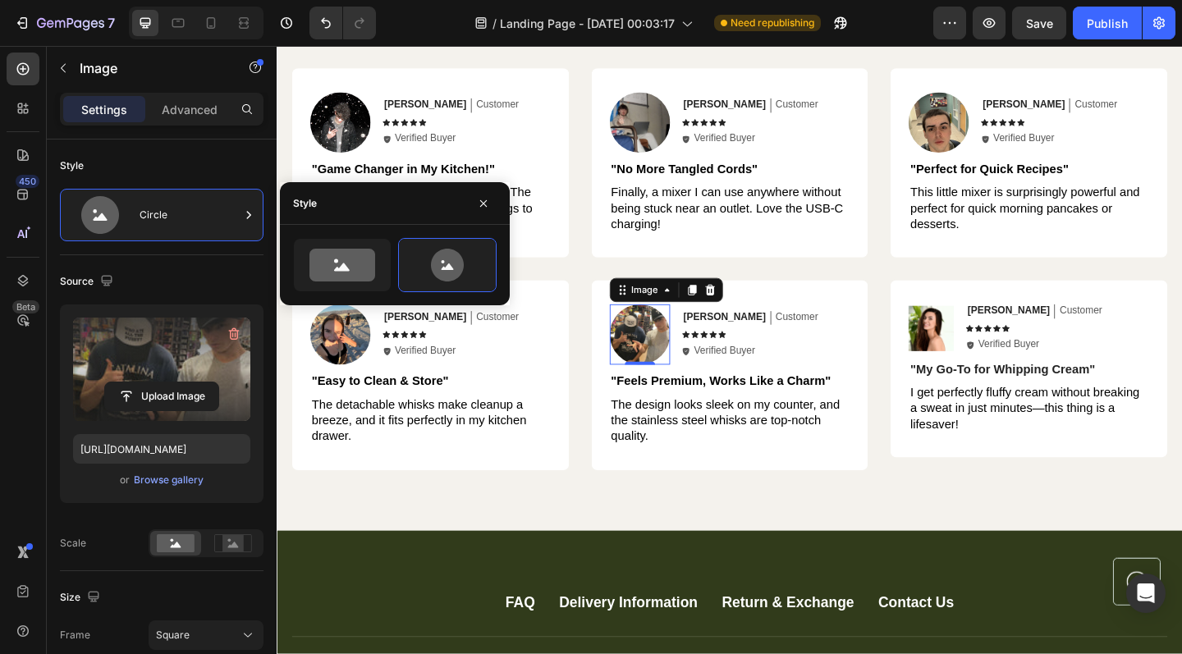
click at [159, 343] on label at bounding box center [161, 369] width 177 height 103
click at [159, 382] on input "file" at bounding box center [161, 396] width 113 height 28
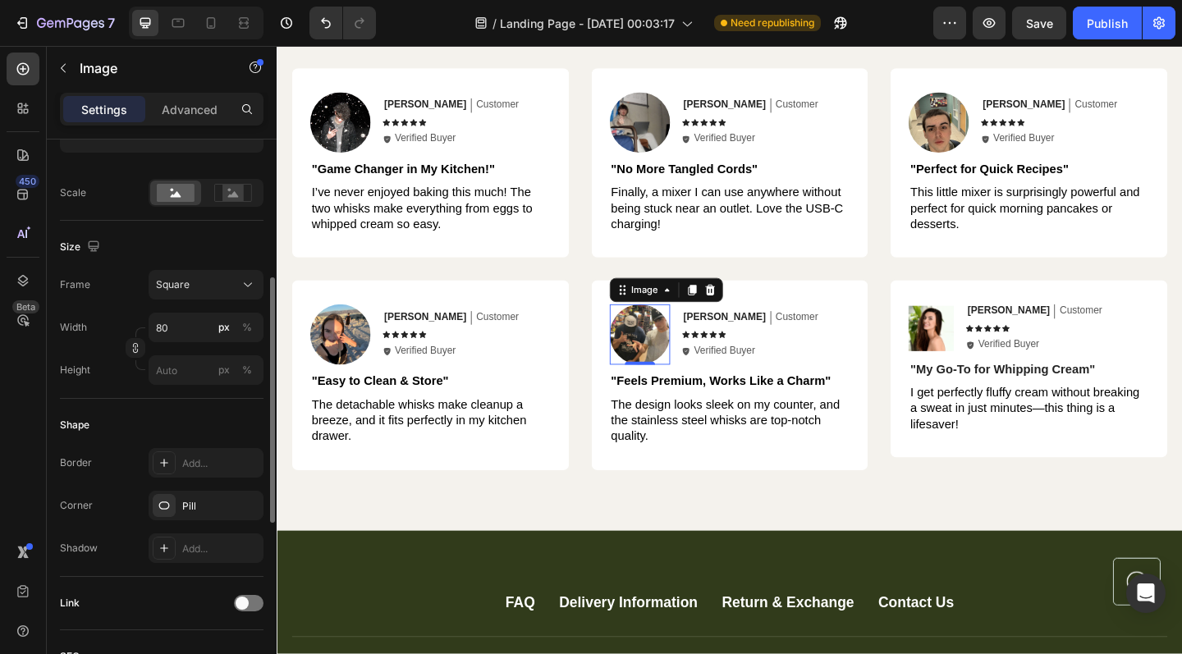
scroll to position [340, 0]
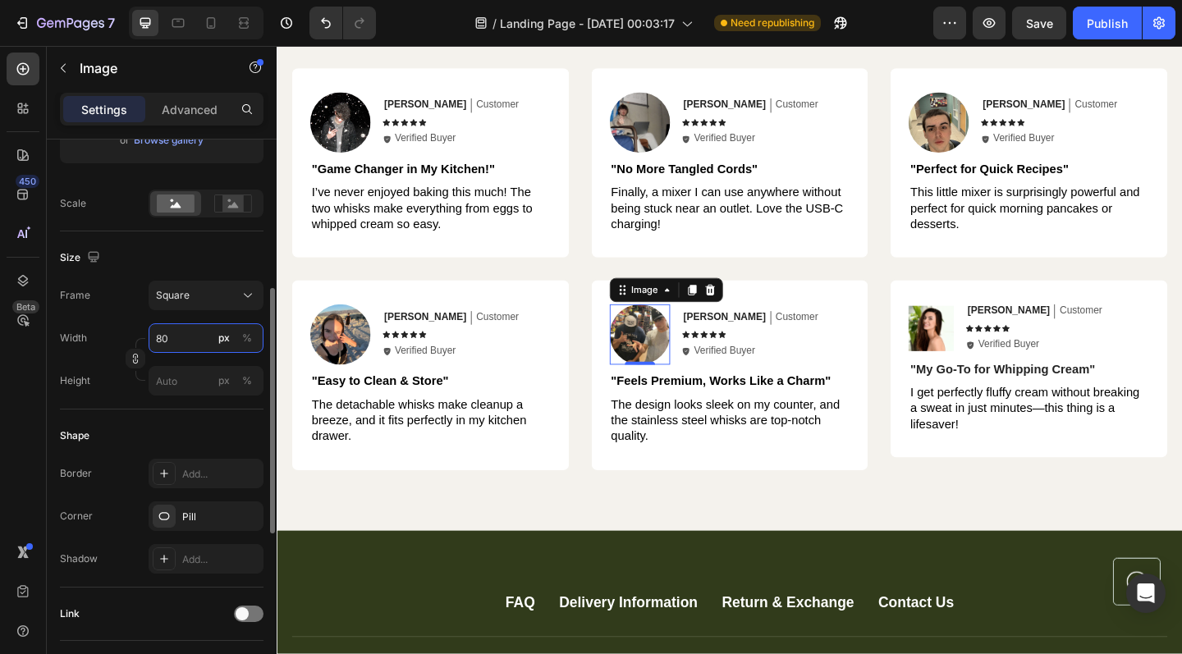
click at [185, 333] on input "80" at bounding box center [206, 338] width 115 height 30
type input "8"
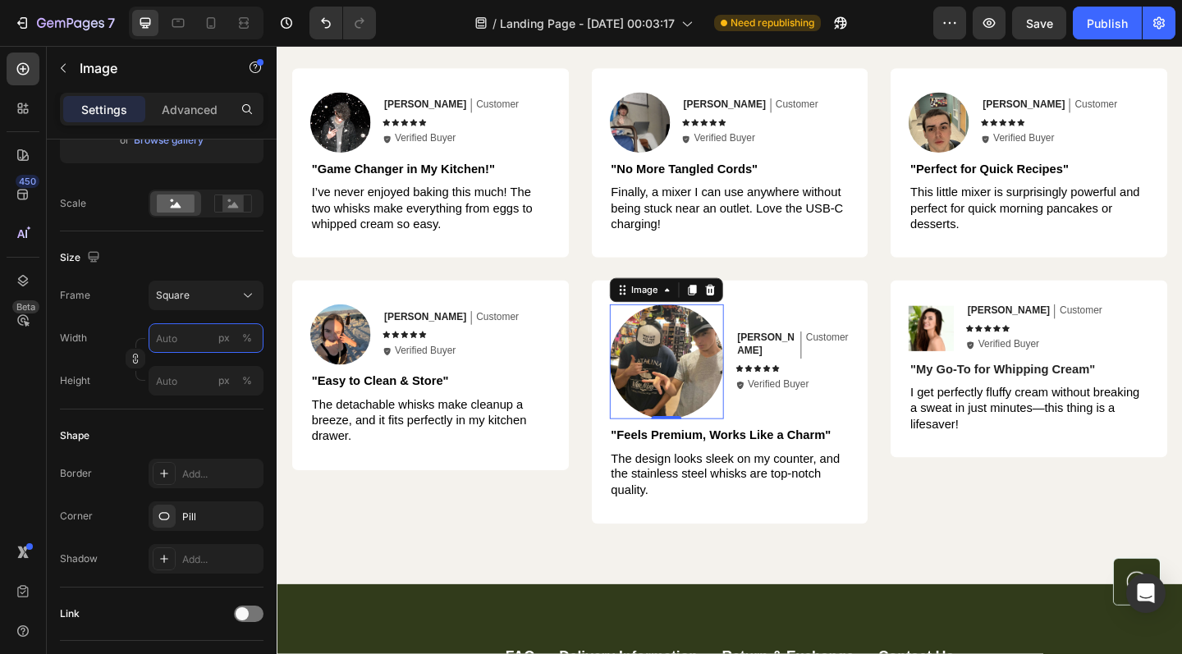
type input "8"
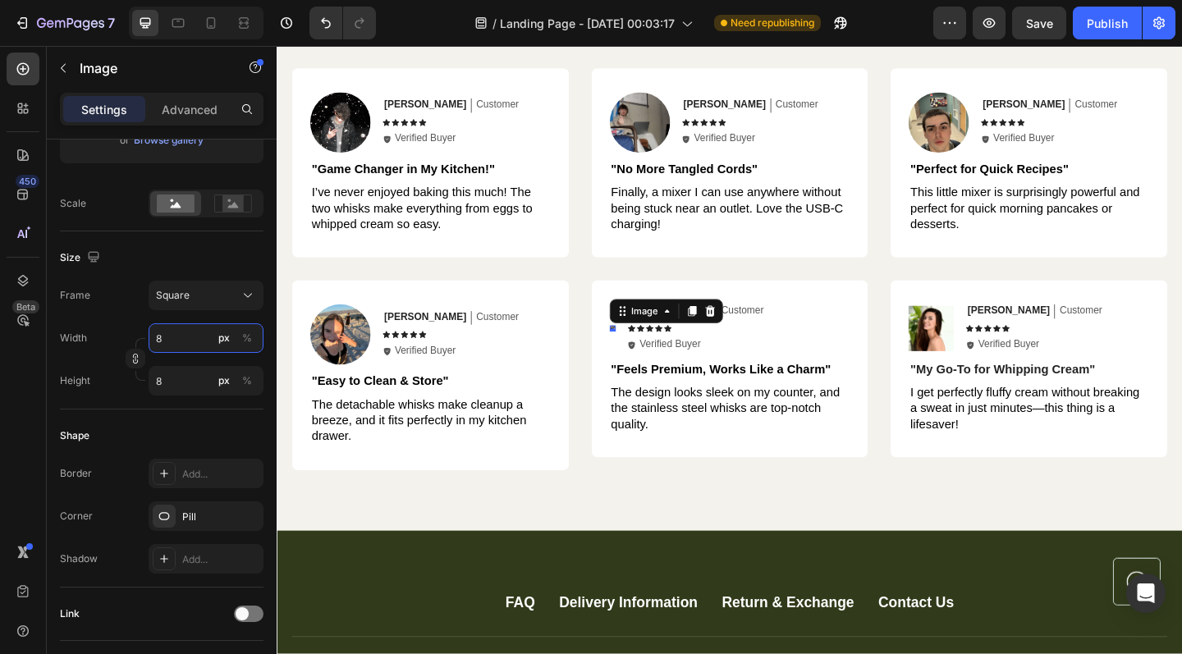
type input "88"
type input "880"
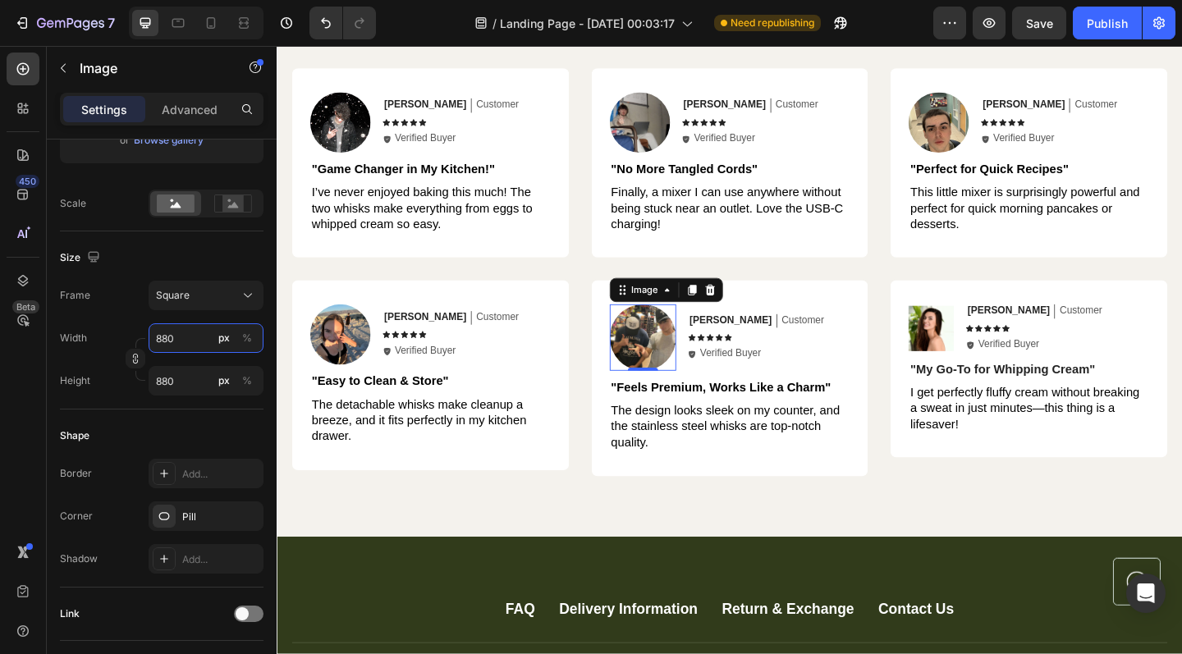
type input "88"
type input "8"
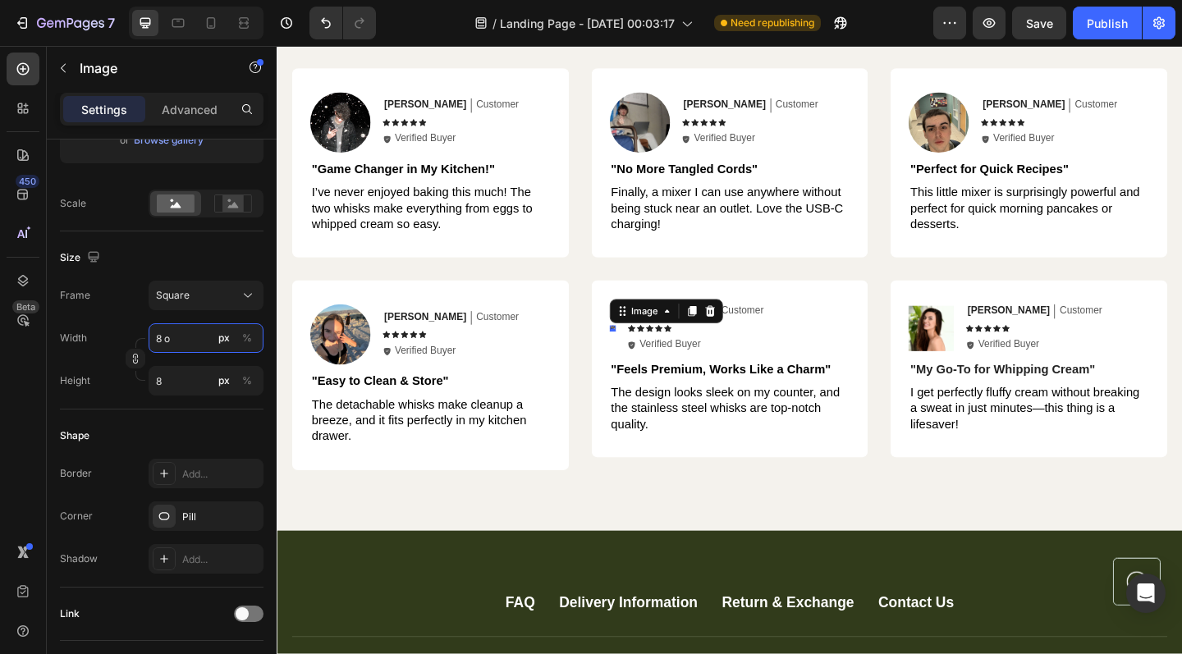
type input "8"
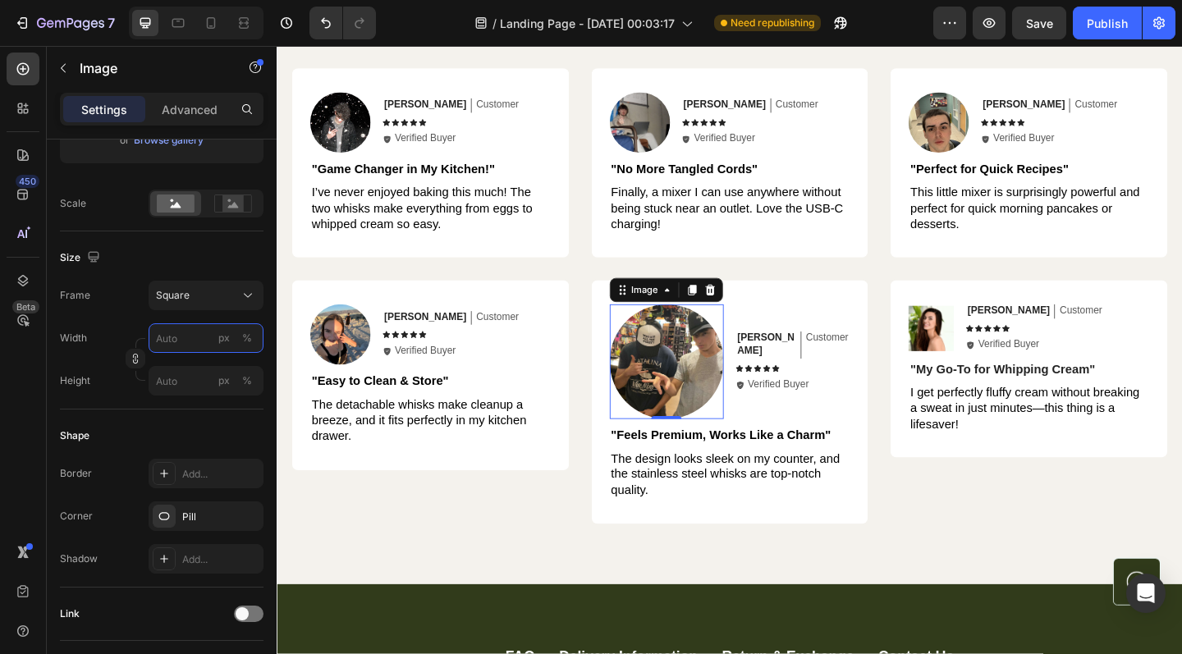
type input "8"
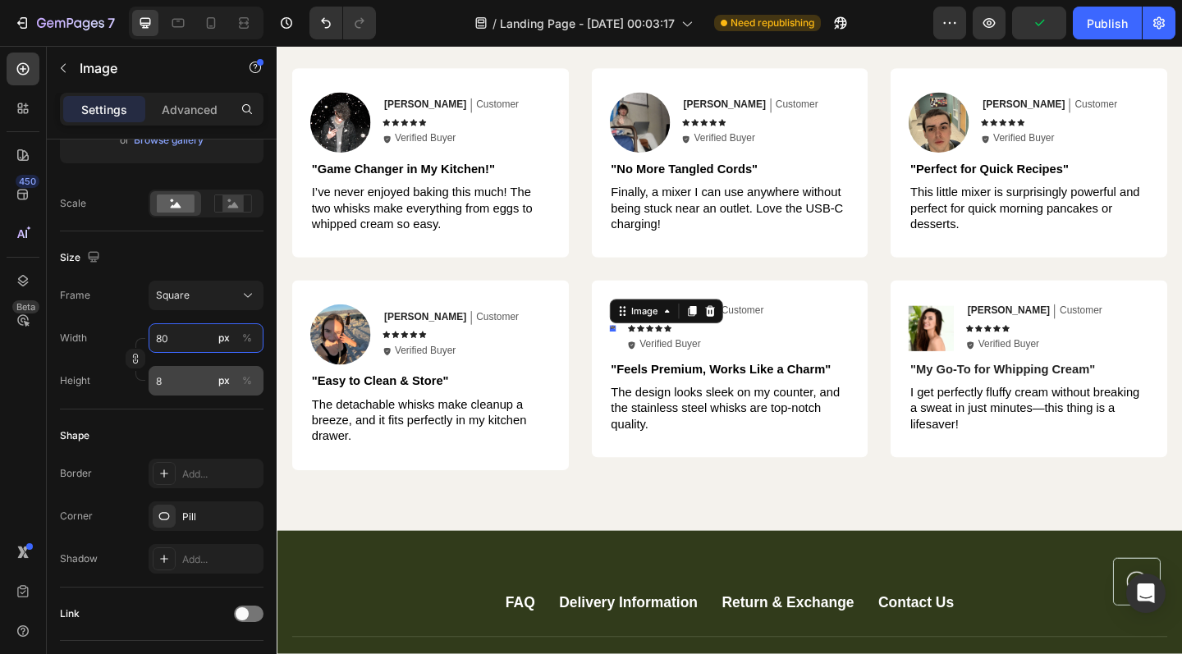
type input "80"
click at [174, 384] on input "8" at bounding box center [206, 381] width 115 height 30
type input "80"
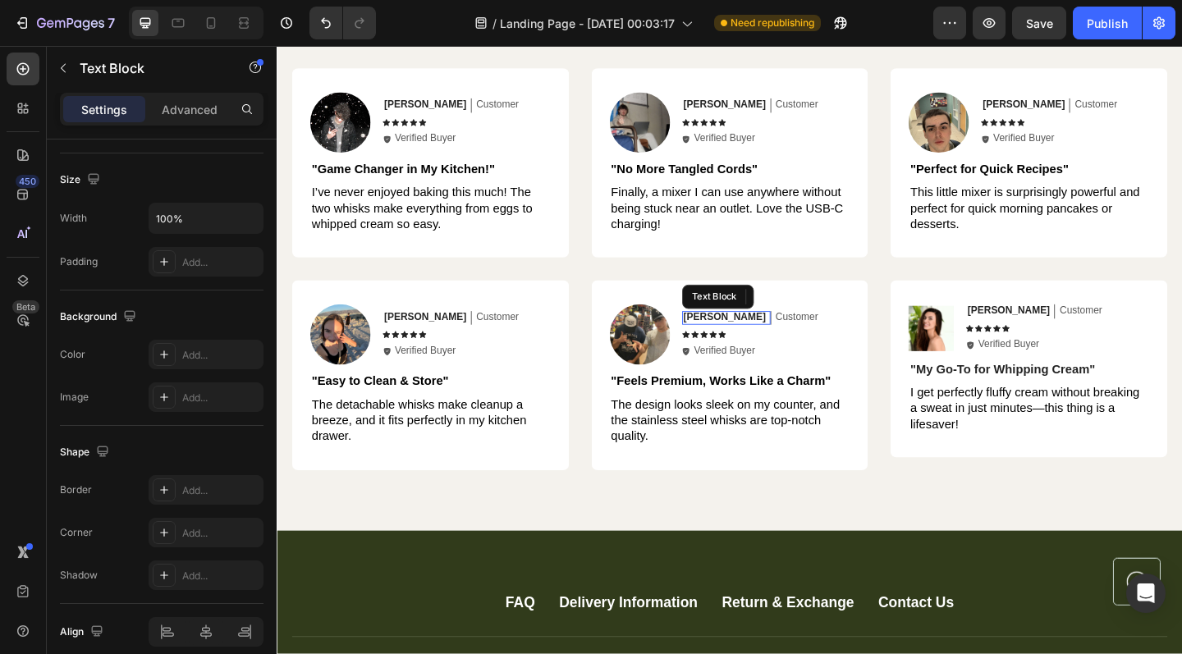
click at [744, 341] on p "[PERSON_NAME]" at bounding box center [763, 342] width 89 height 14
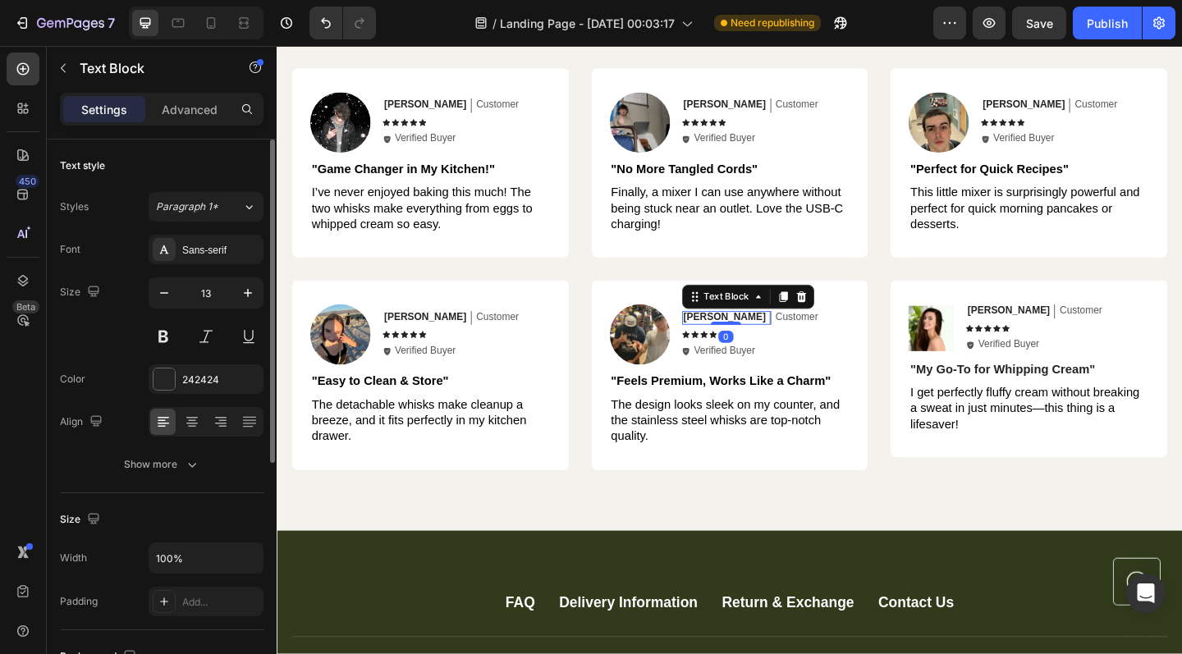
click at [757, 337] on p "[PERSON_NAME]" at bounding box center [763, 342] width 89 height 14
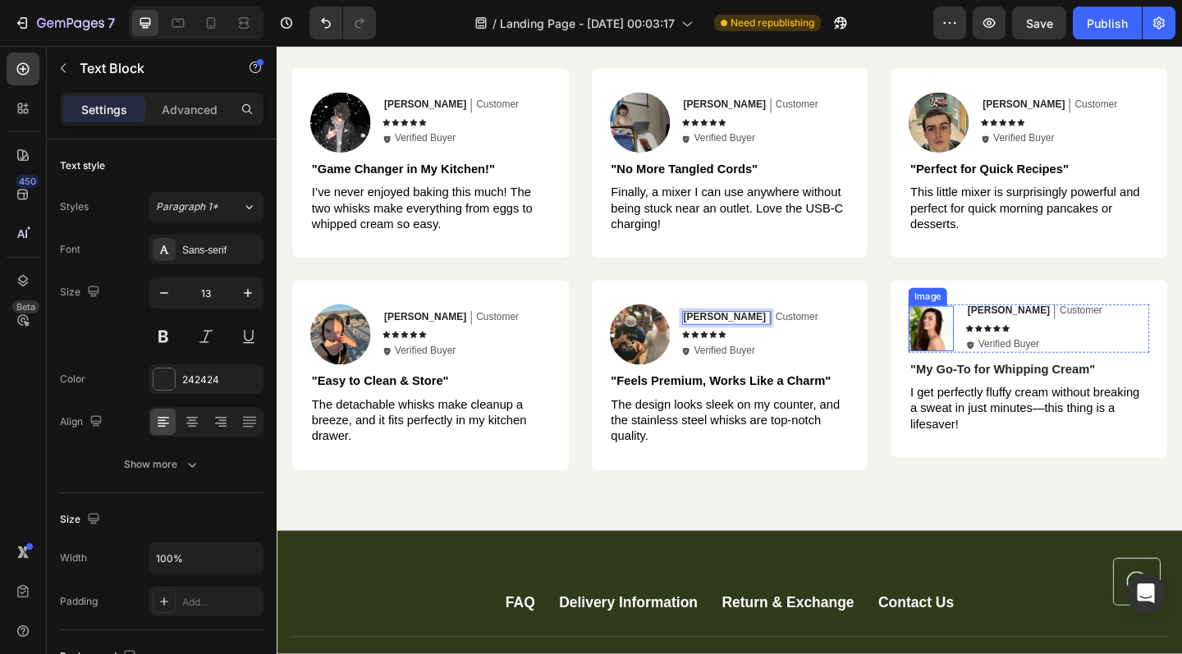
click at [995, 350] on img at bounding box center [987, 353] width 49 height 49
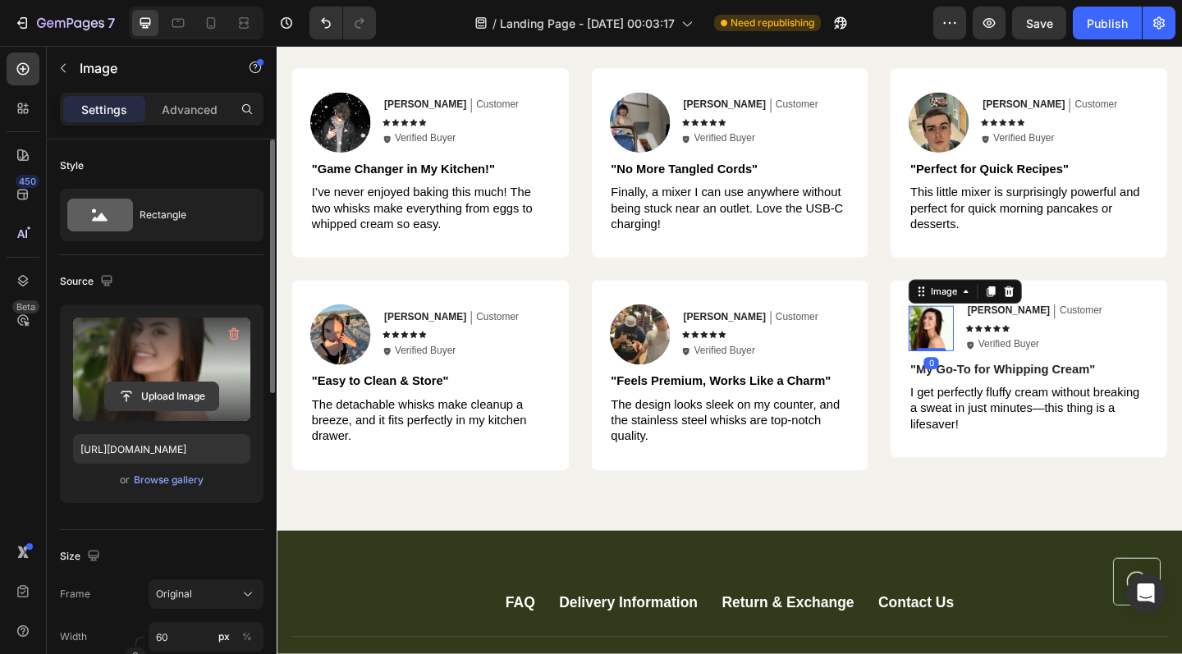
click at [176, 395] on input "file" at bounding box center [161, 396] width 113 height 28
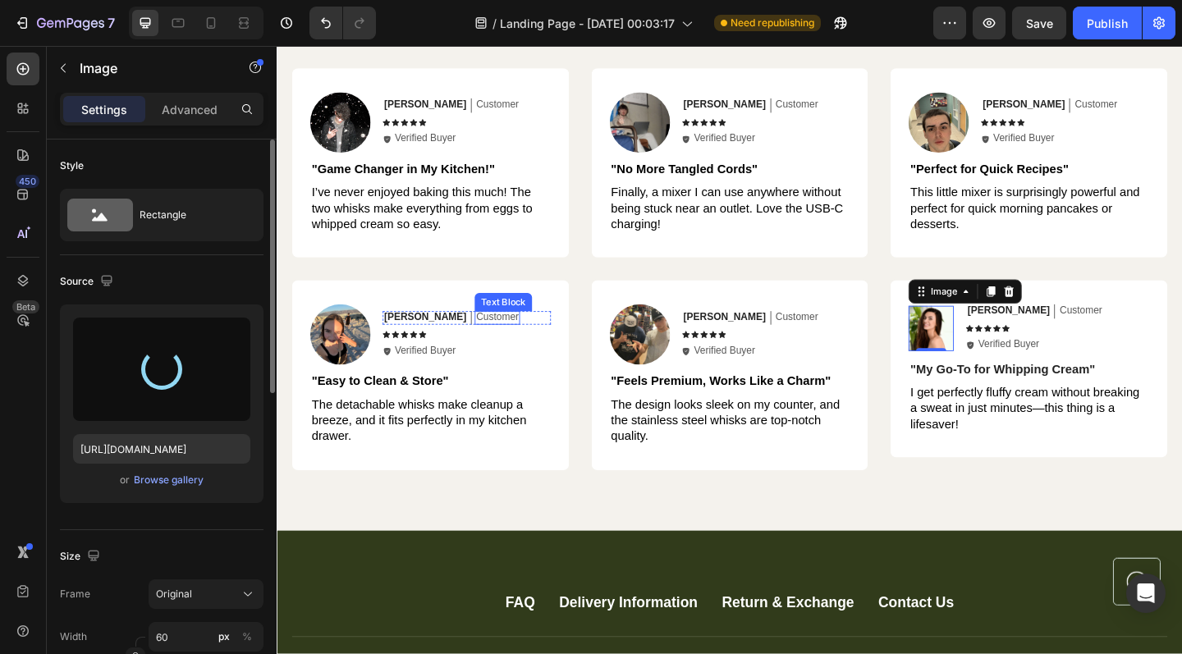
type input "[URL][DOMAIN_NAME]"
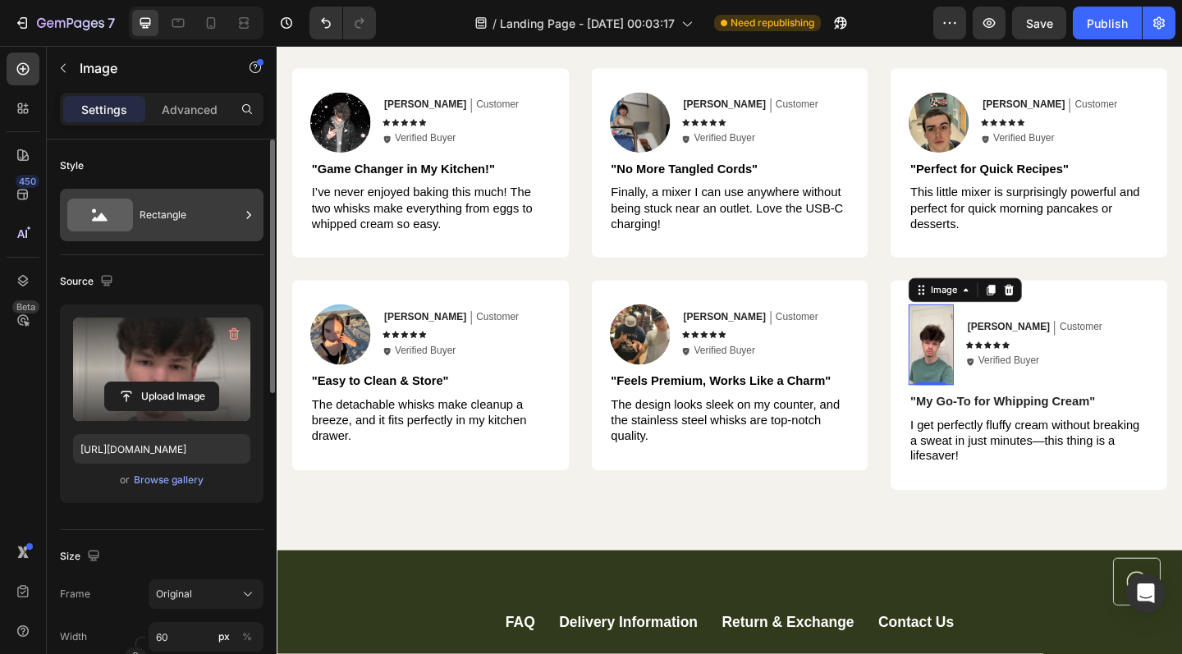
click at [211, 213] on div "Rectangle" at bounding box center [190, 215] width 100 height 38
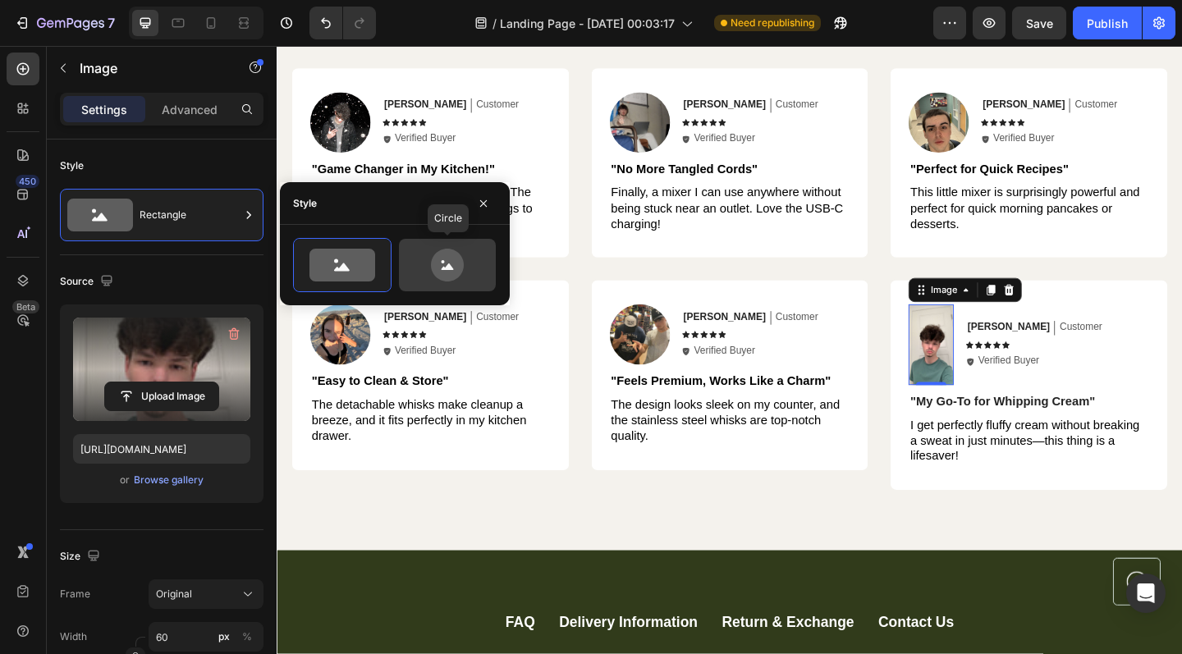
click at [472, 262] on icon at bounding box center [447, 265] width 77 height 33
type input "80"
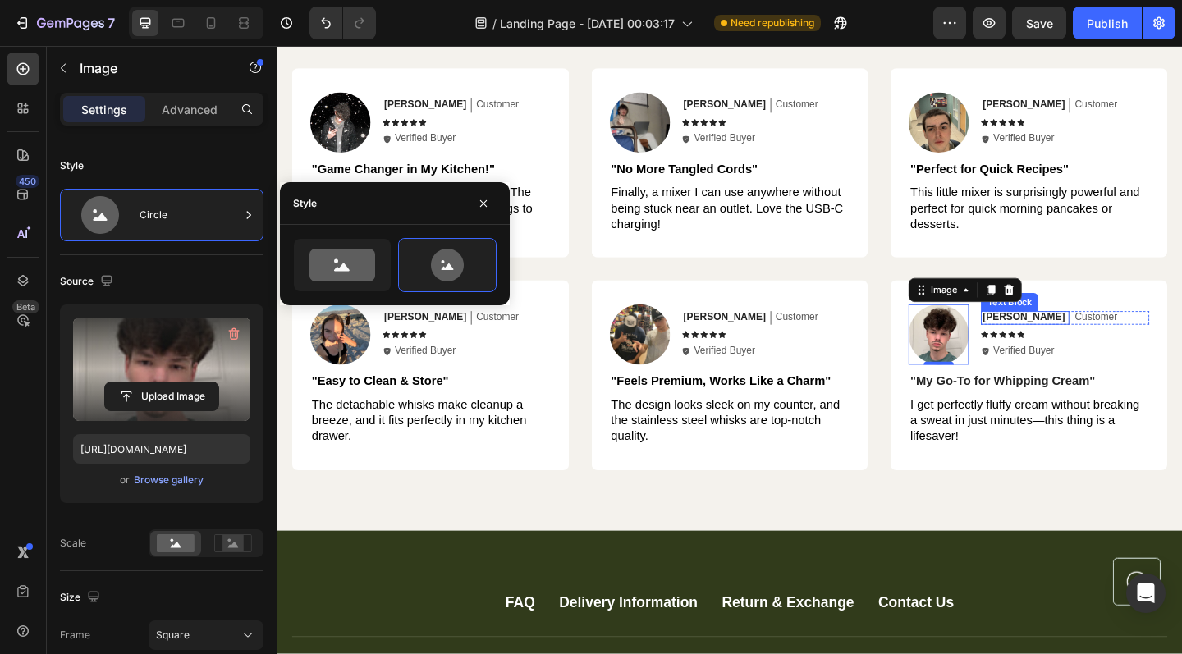
click at [1060, 338] on p "[PERSON_NAME]" at bounding box center [1088, 342] width 89 height 14
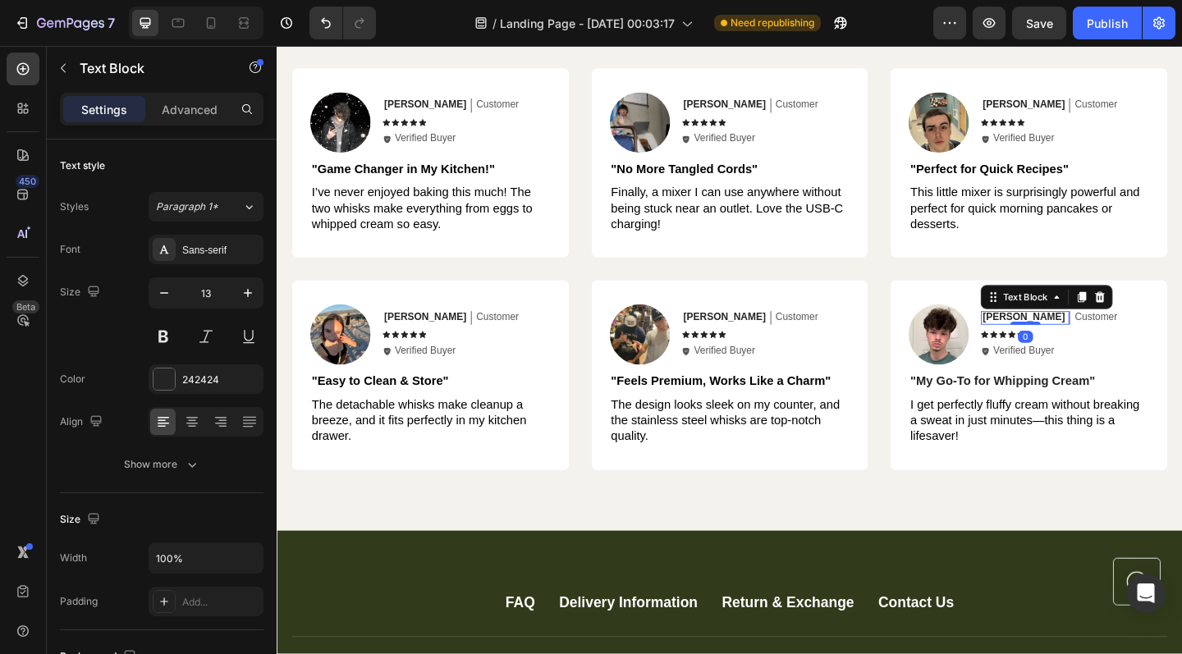
click at [1068, 338] on p "[PERSON_NAME]" at bounding box center [1088, 342] width 89 height 14
click at [1071, 338] on p "[PERSON_NAME]" at bounding box center [1088, 342] width 89 height 14
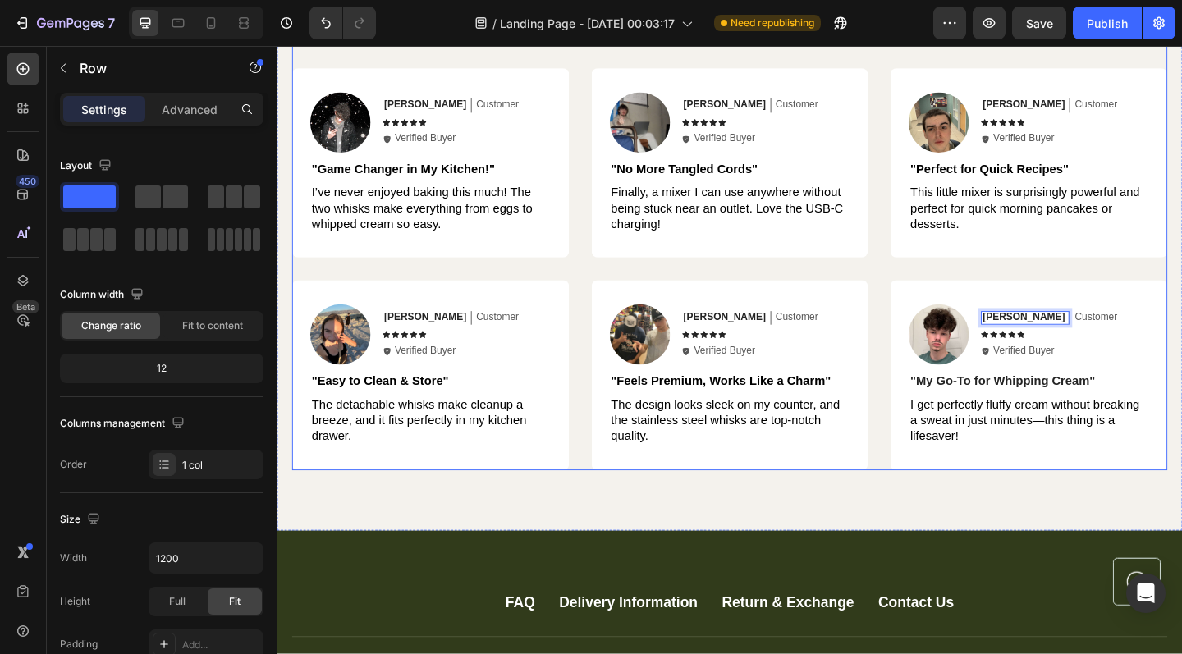
click at [1093, 293] on div "Hear from Our Customers Heading Icon Icon Icon Icon Icon Icon List 2000+ Custom…" at bounding box center [769, 234] width 952 height 547
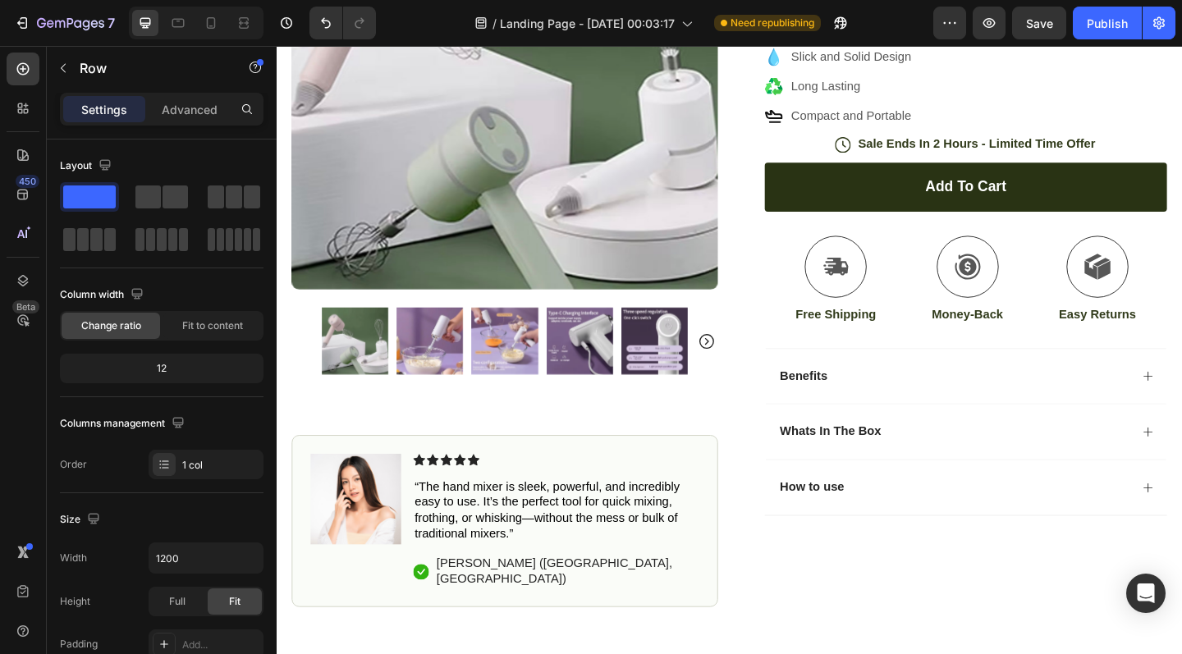
scroll to position [306, 0]
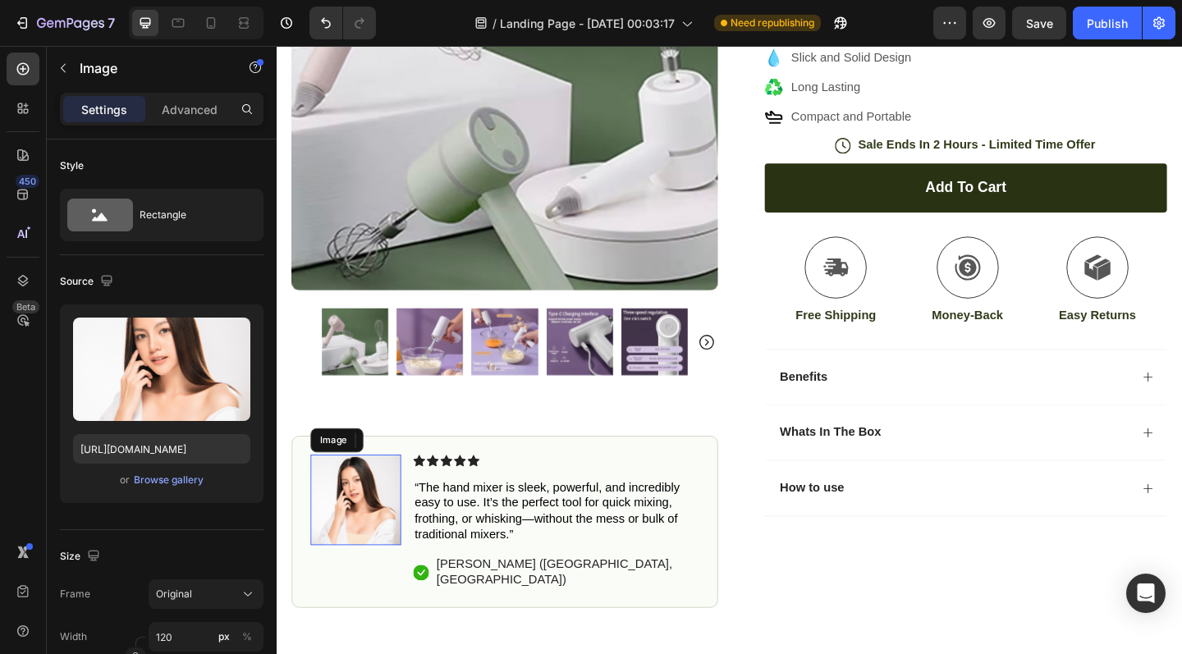
click at [371, 541] on img at bounding box center [362, 540] width 98 height 98
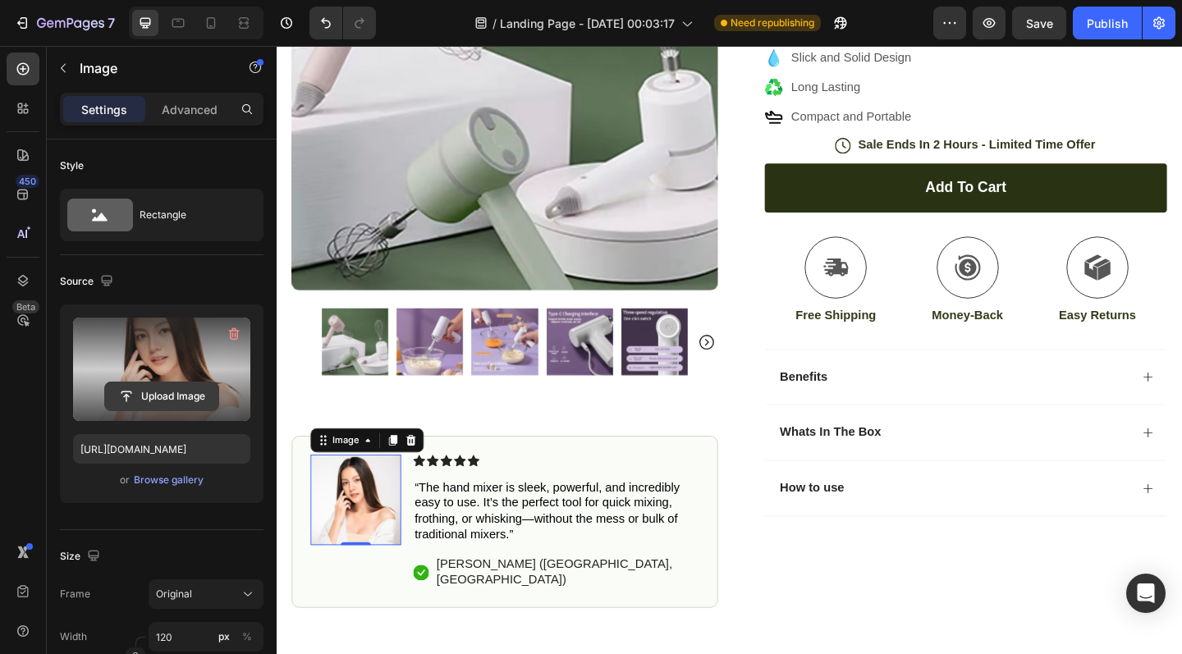
click at [167, 388] on input "file" at bounding box center [161, 396] width 113 height 28
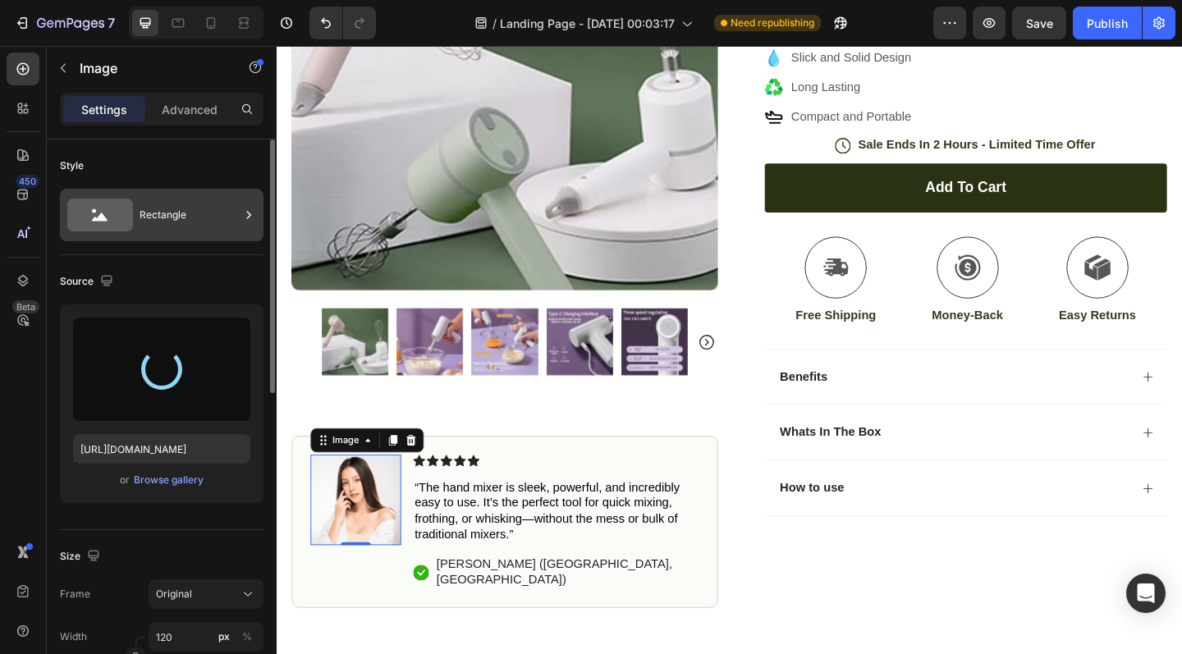
click at [185, 204] on div "Rectangle" at bounding box center [190, 215] width 100 height 38
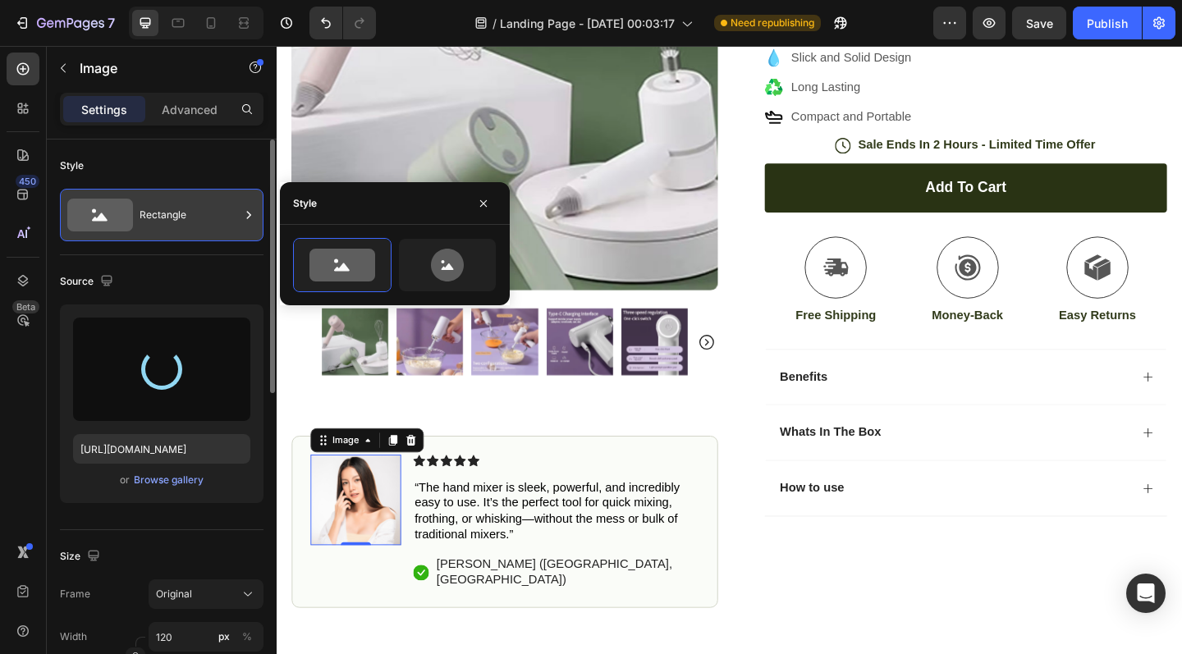
click at [180, 224] on div "Rectangle" at bounding box center [190, 215] width 100 height 38
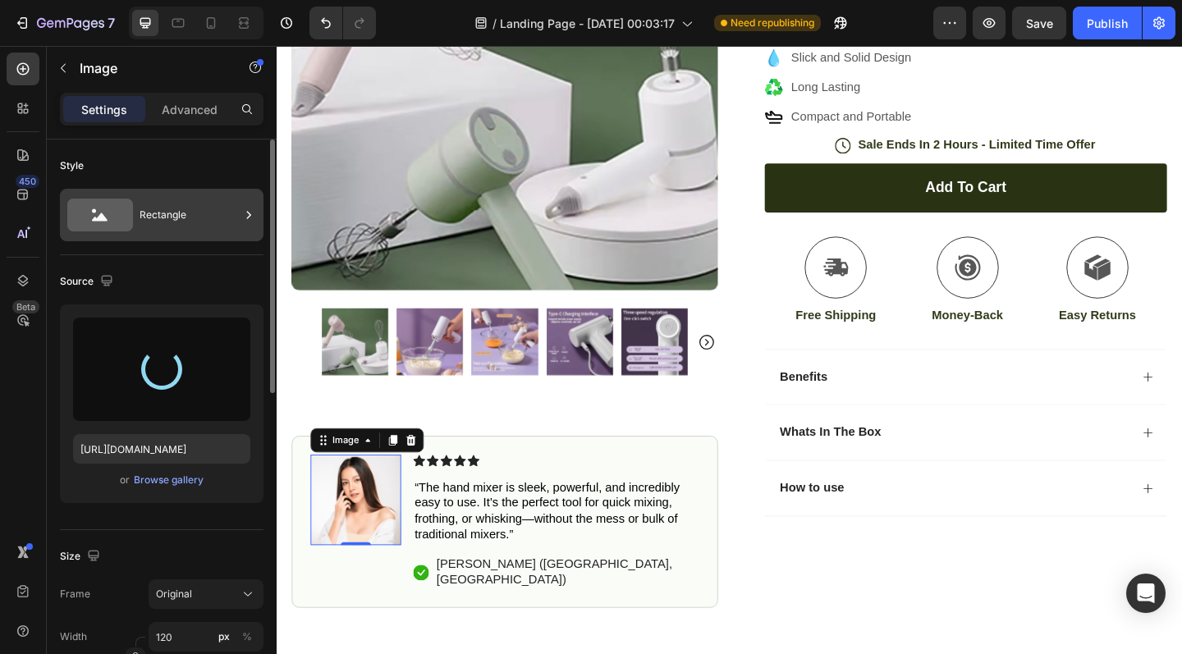
type input "[URL][DOMAIN_NAME]"
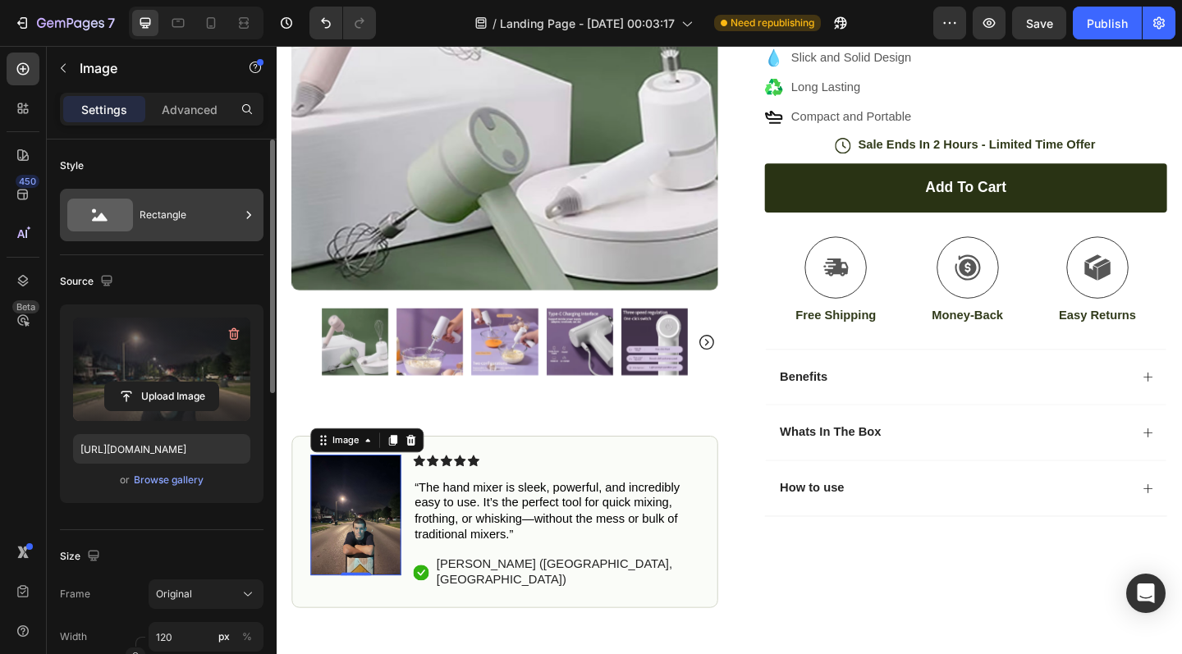
click at [180, 224] on div "Rectangle" at bounding box center [190, 215] width 100 height 38
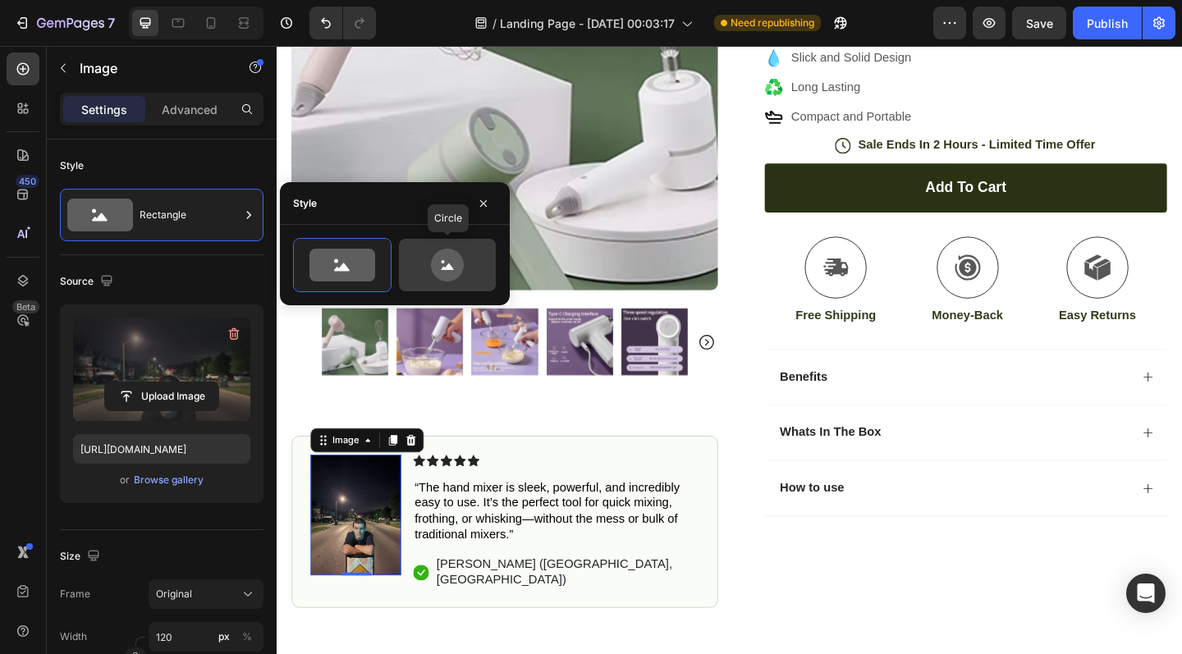
click at [439, 263] on icon at bounding box center [447, 265] width 33 height 33
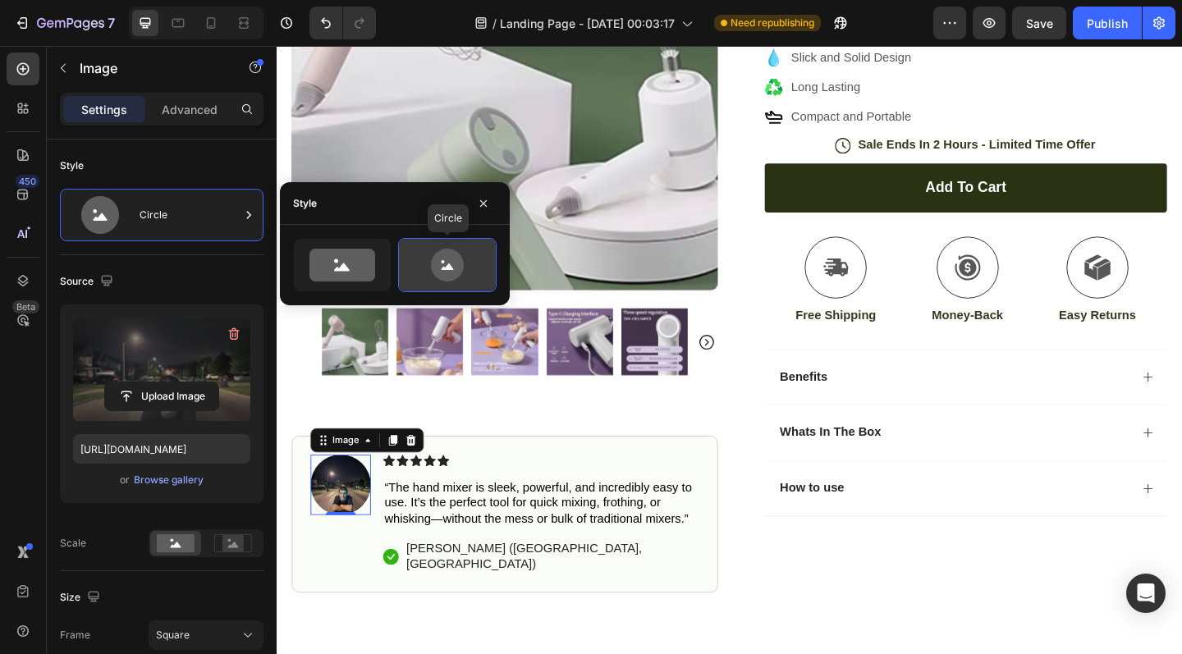
type input "80"
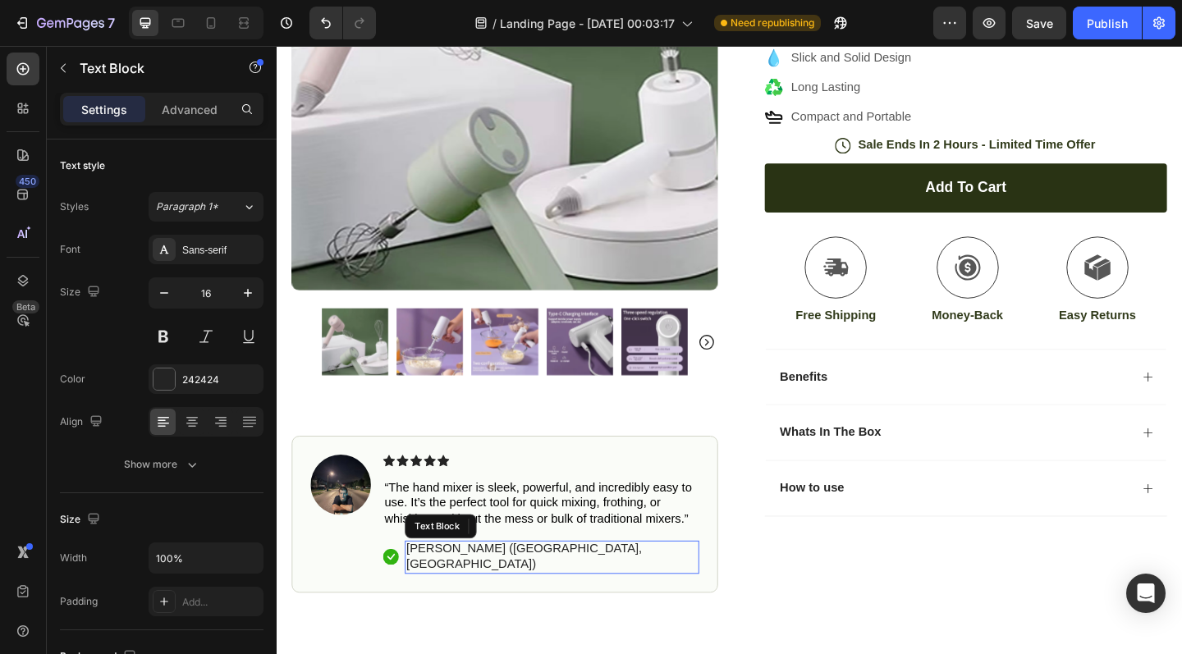
click at [457, 588] on p "[PERSON_NAME] ([GEOGRAPHIC_DATA], [GEOGRAPHIC_DATA])" at bounding box center [576, 601] width 317 height 34
click at [476, 588] on p "[PERSON_NAME] ([GEOGRAPHIC_DATA], [GEOGRAPHIC_DATA])" at bounding box center [576, 601] width 317 height 34
click at [536, 592] on p "[PERSON_NAME]. ([GEOGRAPHIC_DATA], [GEOGRAPHIC_DATA])" at bounding box center [576, 601] width 317 height 34
click at [572, 590] on p "[PERSON_NAME]. ([GEOGRAPHIC_DATA], [GEOGRAPHIC_DATA])" at bounding box center [576, 601] width 317 height 34
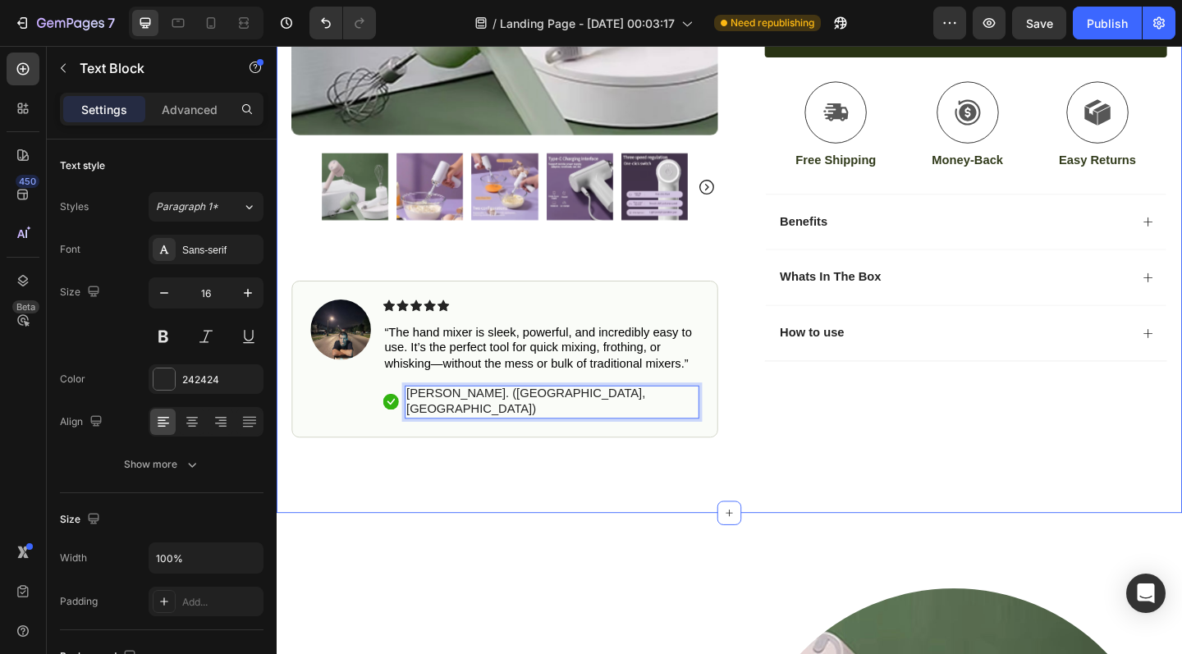
scroll to position [689, 0]
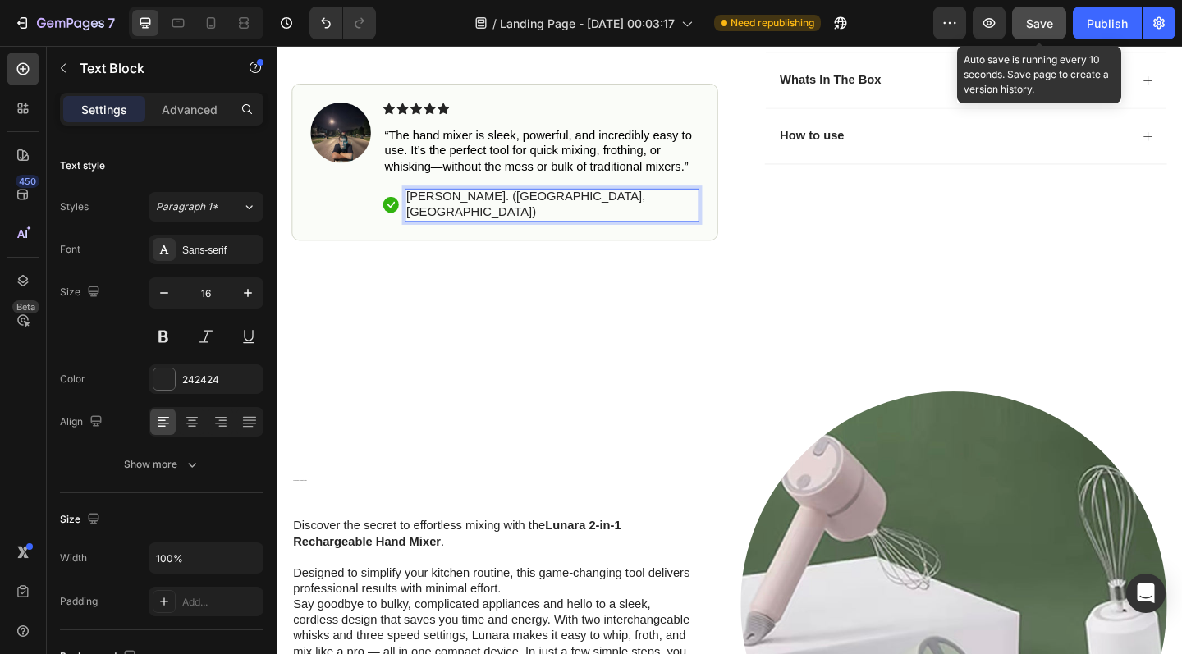
click at [1050, 20] on span "Save" at bounding box center [1039, 23] width 27 height 14
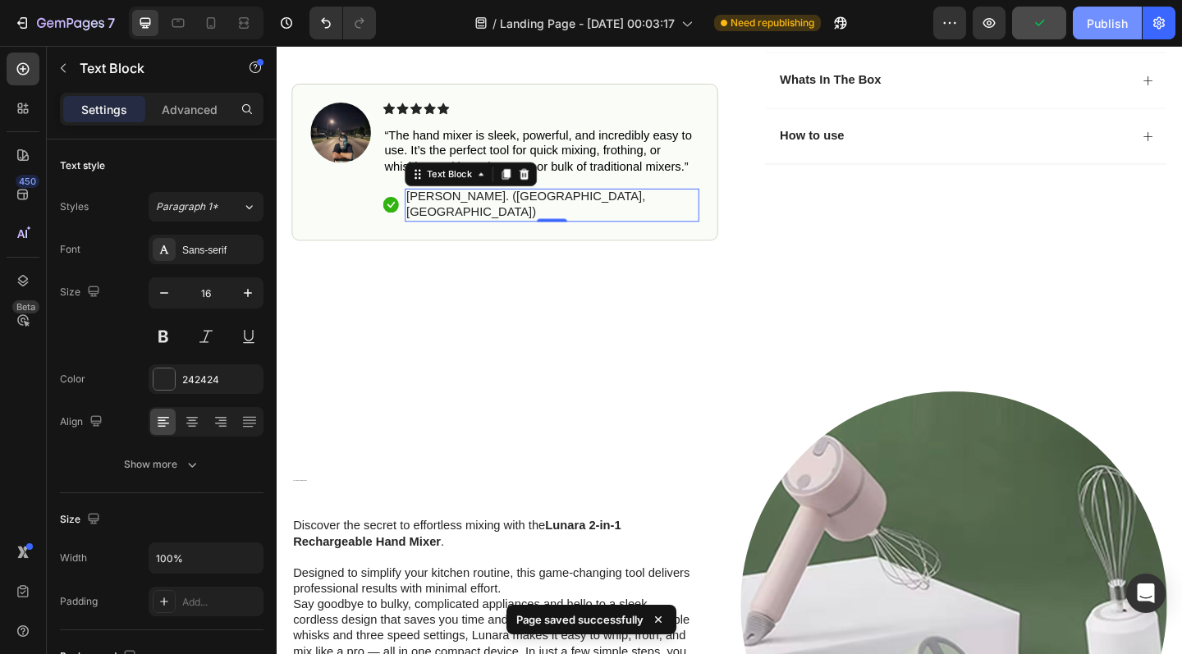
click at [1112, 23] on div "Publish" at bounding box center [1107, 23] width 41 height 17
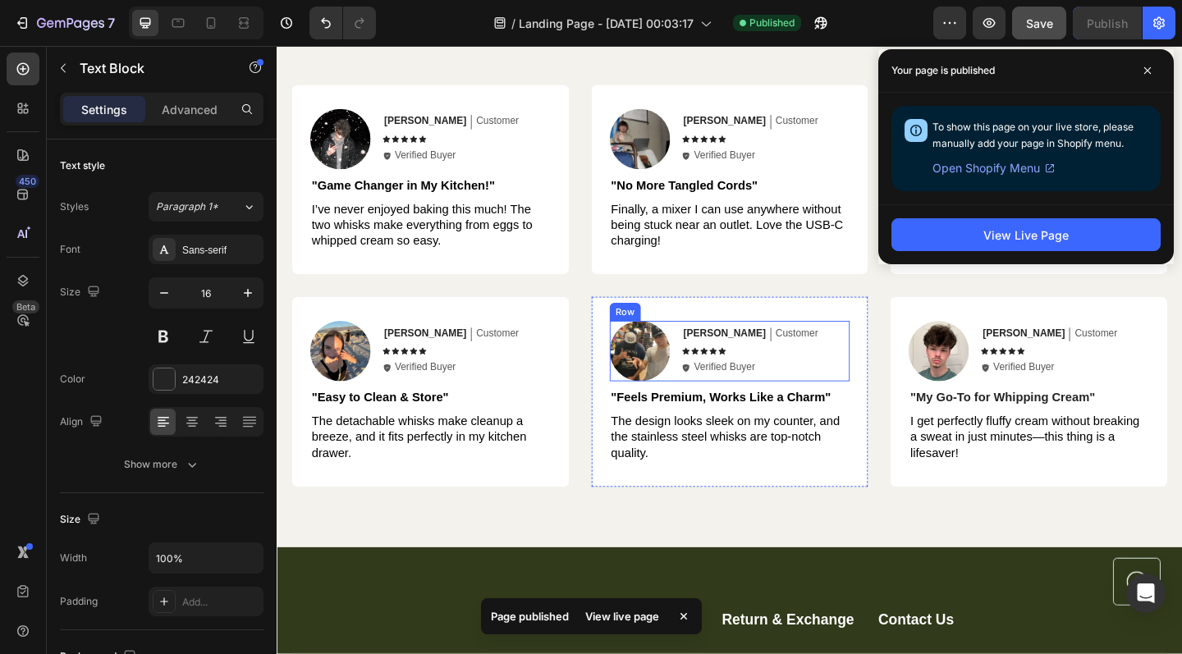
scroll to position [3767, 0]
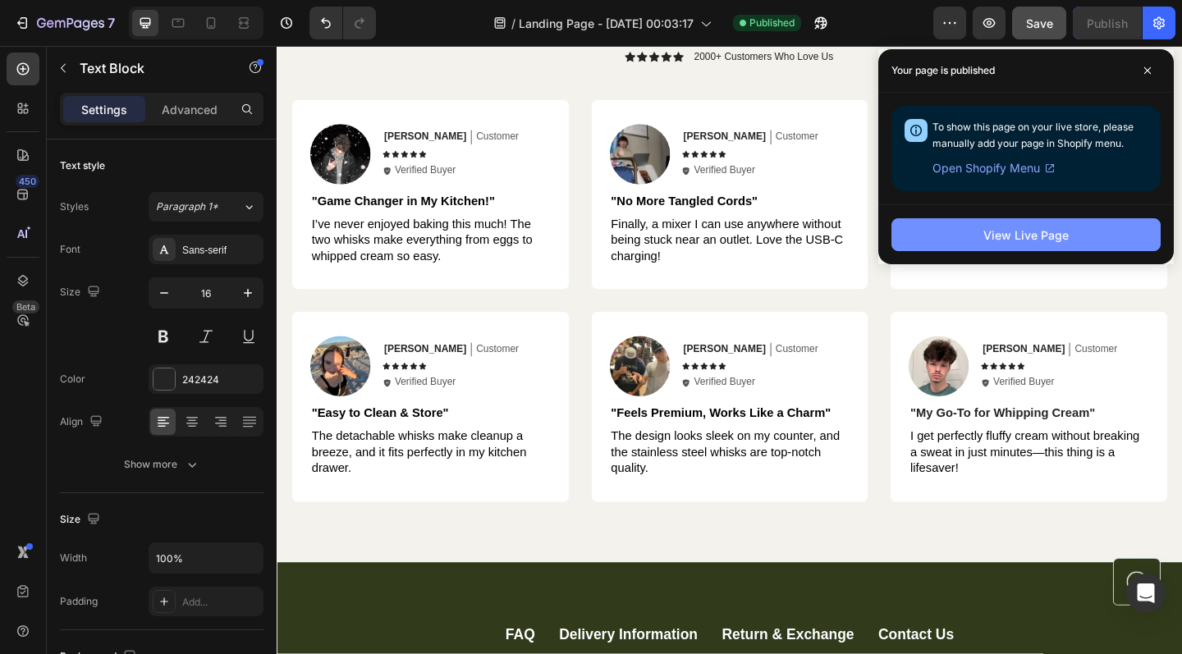
click at [1108, 235] on button "View Live Page" at bounding box center [1025, 234] width 269 height 33
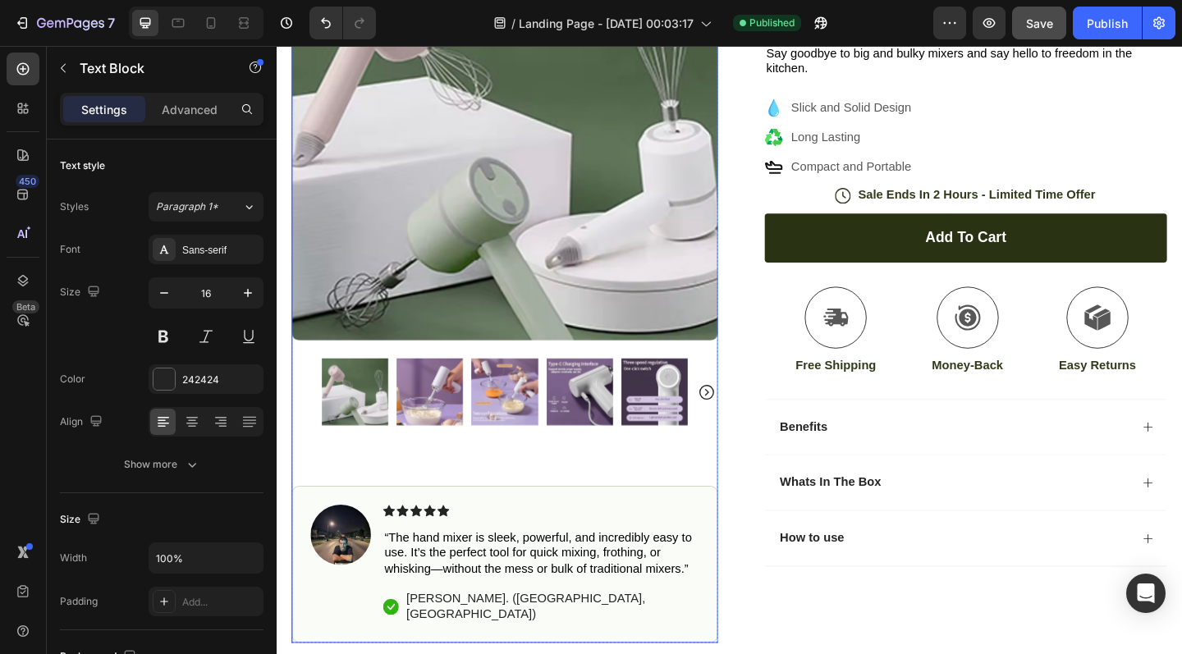
scroll to position [285, 0]
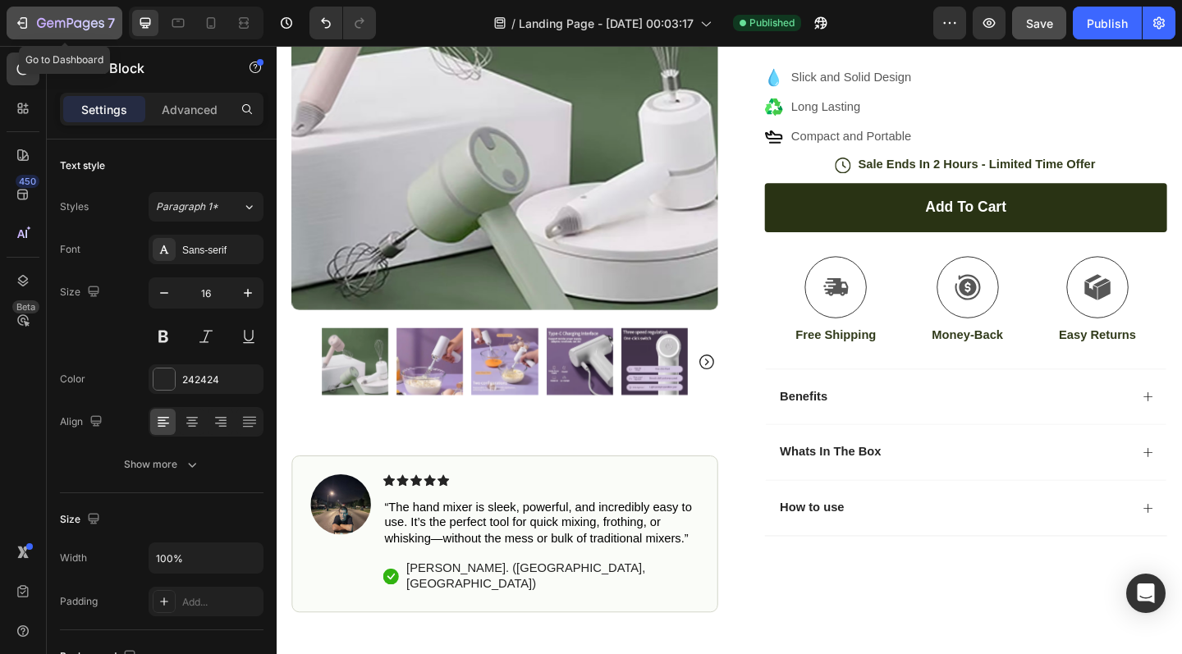
click at [33, 27] on div "7" at bounding box center [64, 23] width 101 height 20
